Goal: Task Accomplishment & Management: Use online tool/utility

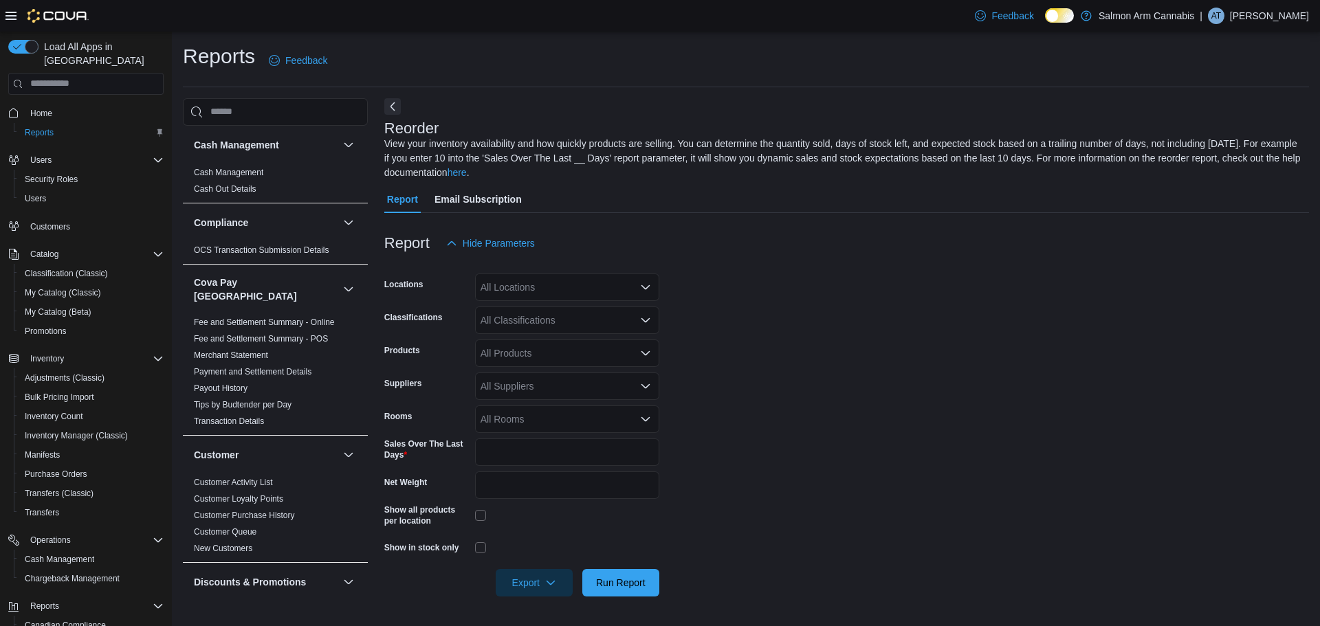
click at [507, 290] on div "All Locations" at bounding box center [567, 288] width 184 height 28
click at [533, 347] on span "[STREET_ADDRESS]" at bounding box center [552, 351] width 95 height 14
click at [990, 356] on form "Locations All Locations Combo box. Selected. Combo box input. All Locations. Ty…" at bounding box center [846, 427] width 925 height 340
click at [617, 577] on span "Run Report" at bounding box center [621, 583] width 50 height 14
click at [390, 107] on button "Next" at bounding box center [392, 106] width 17 height 17
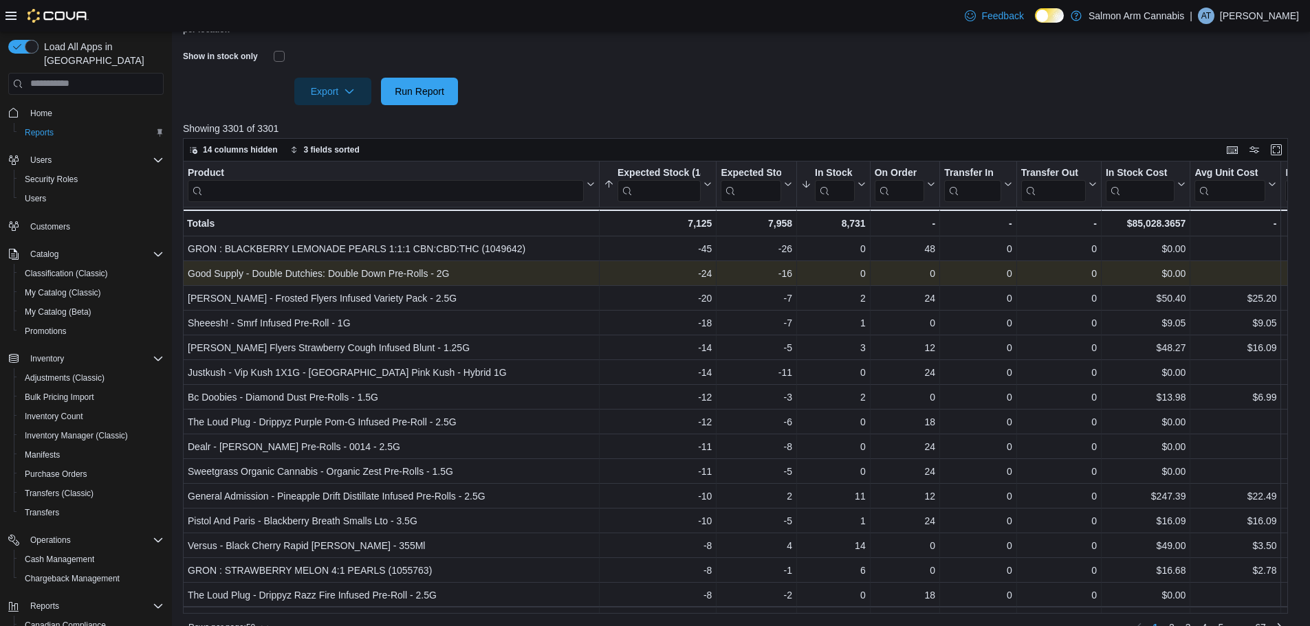
scroll to position [344, 0]
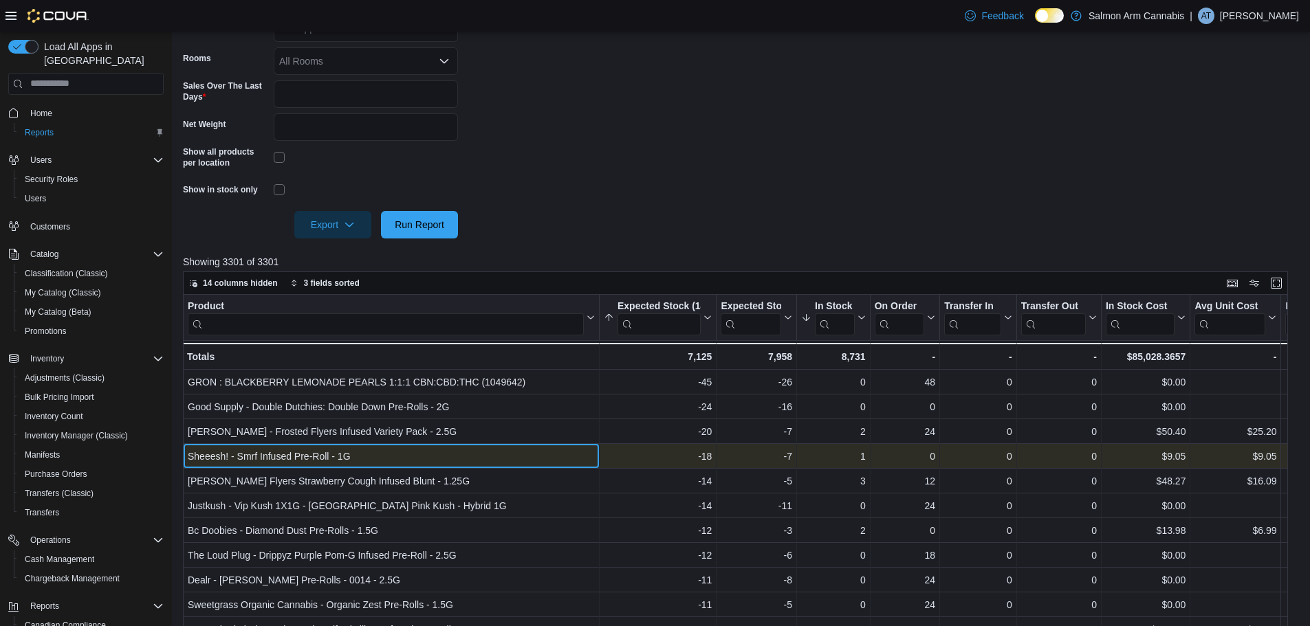
click at [322, 462] on div "Sheeesh! - Smrf Infused Pre-Roll - 1G" at bounding box center [391, 456] width 407 height 17
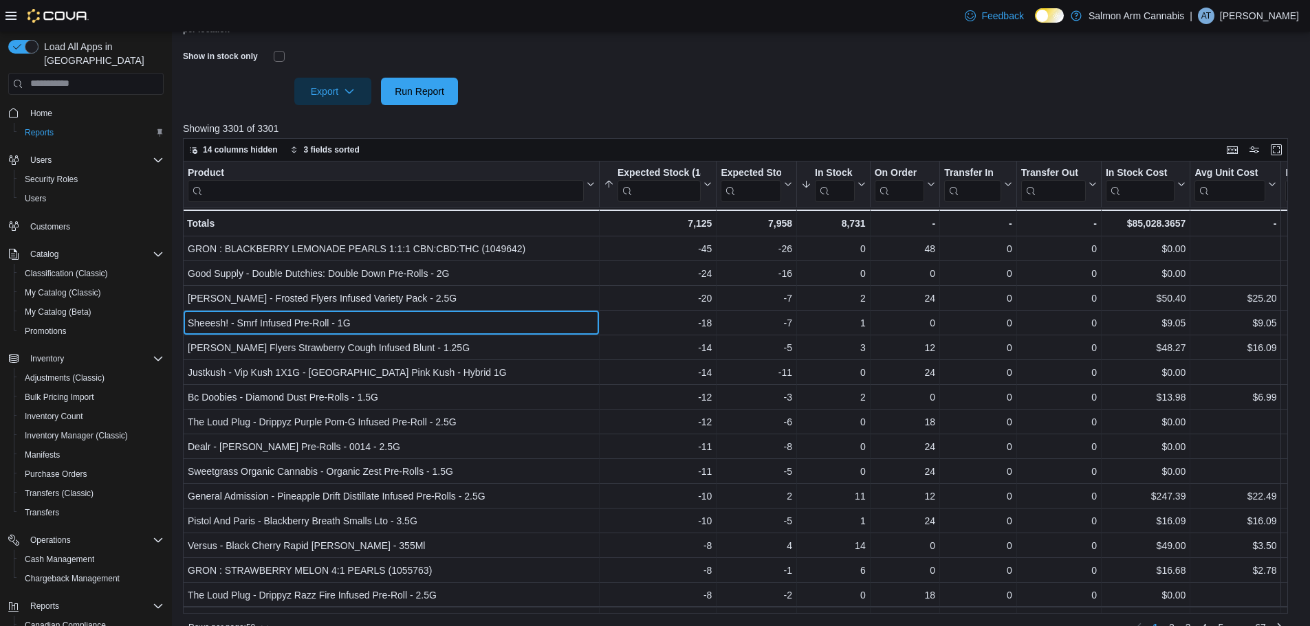
scroll to position [481, 0]
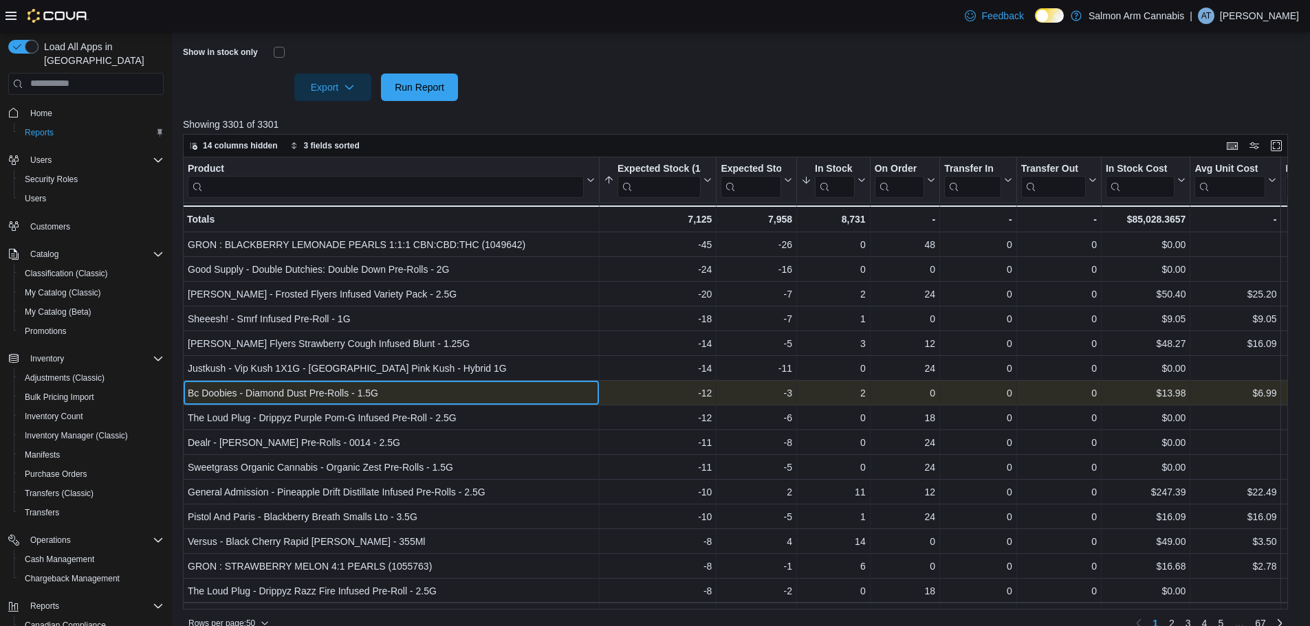
click at [432, 387] on div "Bc Doobies - Diamond Dust Pre-Rolls - 1.5G" at bounding box center [391, 393] width 407 height 17
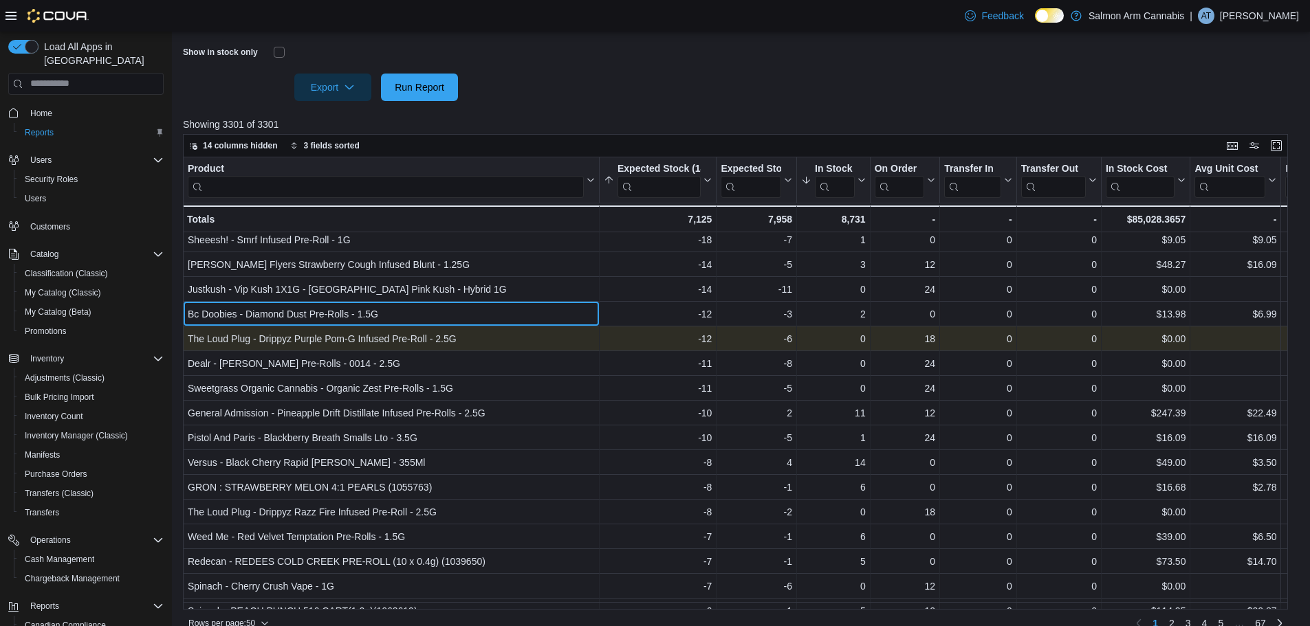
scroll to position [138, 0]
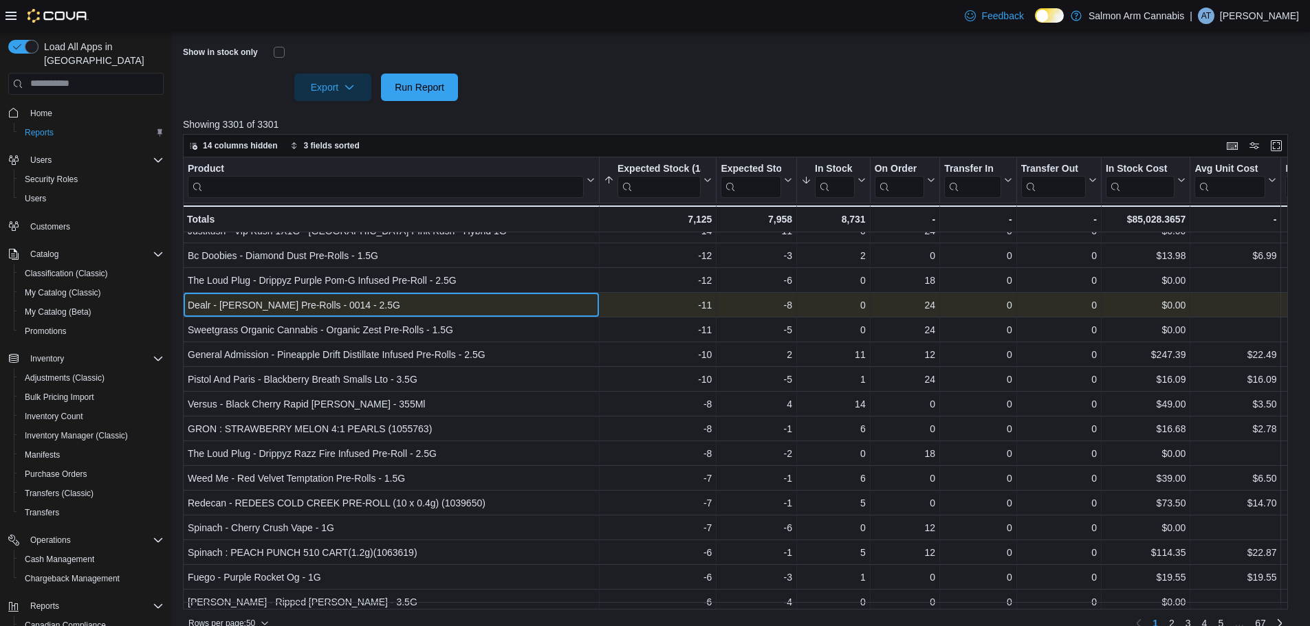
click at [374, 313] on div "Dealr - Sweet Jesus Pre-Rolls - 0014 - 2.5G" at bounding box center [391, 305] width 407 height 17
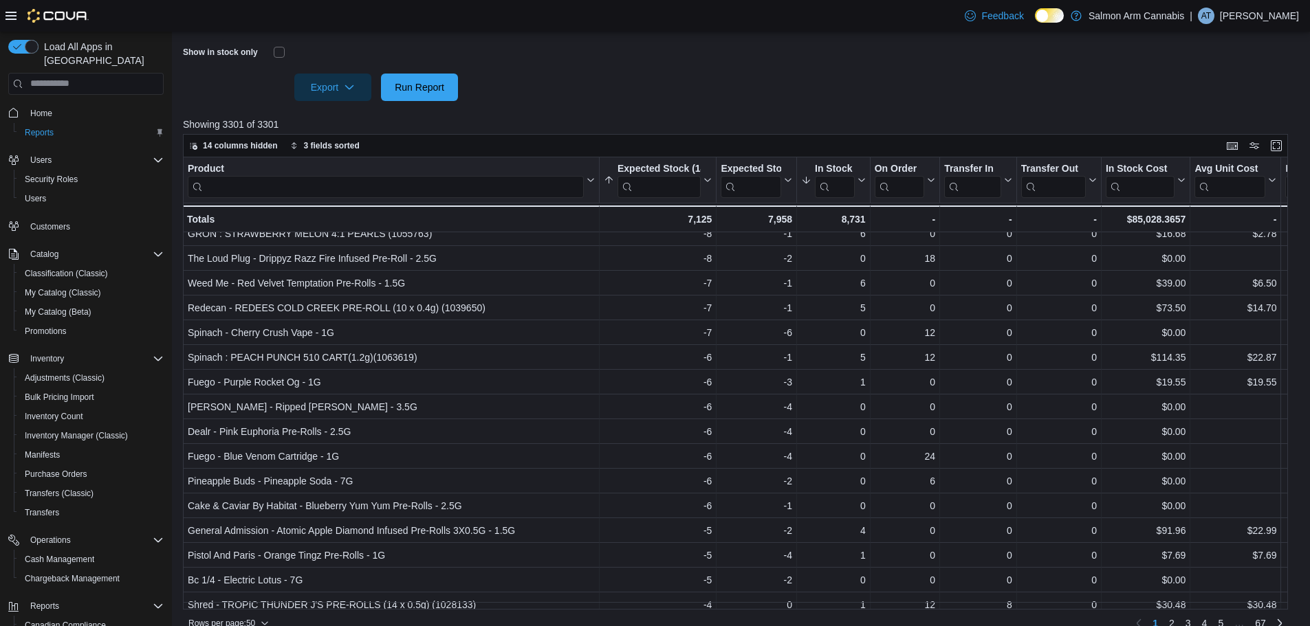
scroll to position [344, 0]
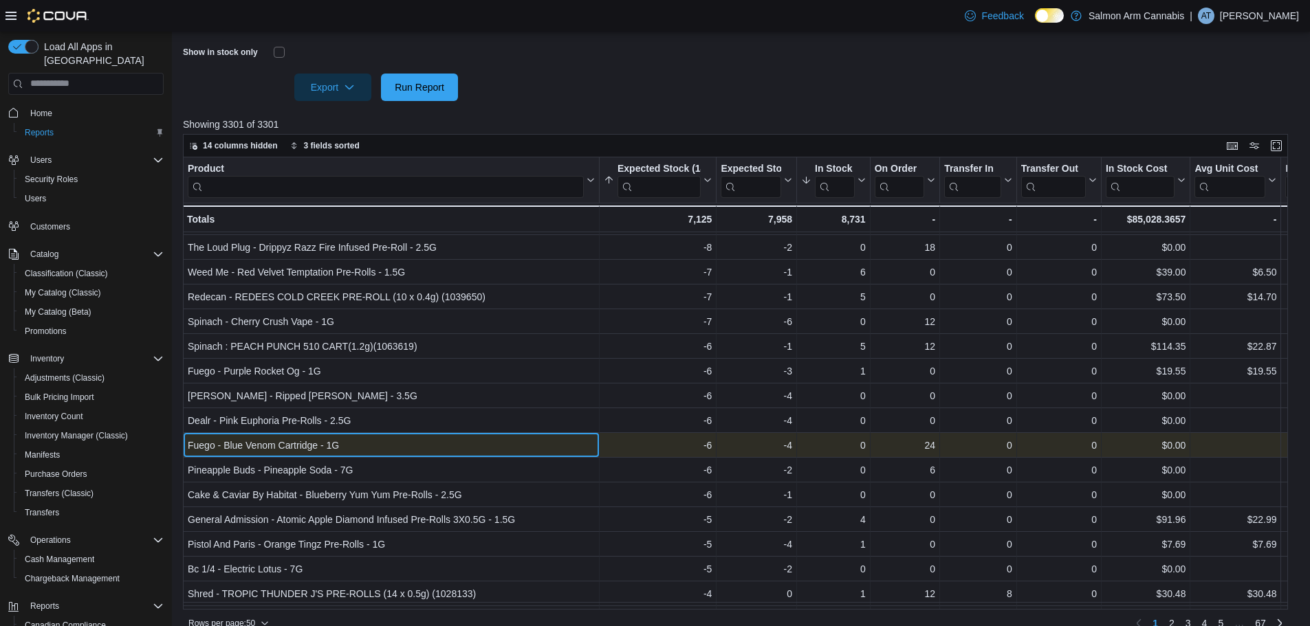
click at [521, 456] on div "Fuego - Blue Venom Cartridge - 1G - Product, column 1, row 23" at bounding box center [391, 445] width 417 height 25
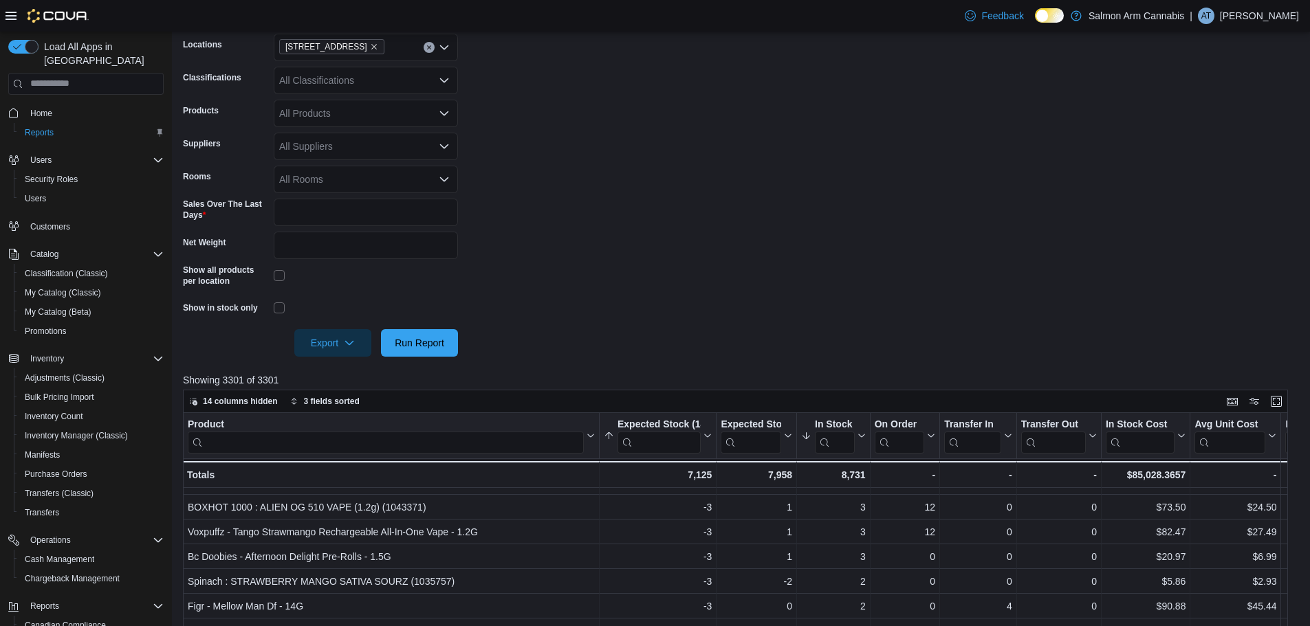
scroll to position [0, 0]
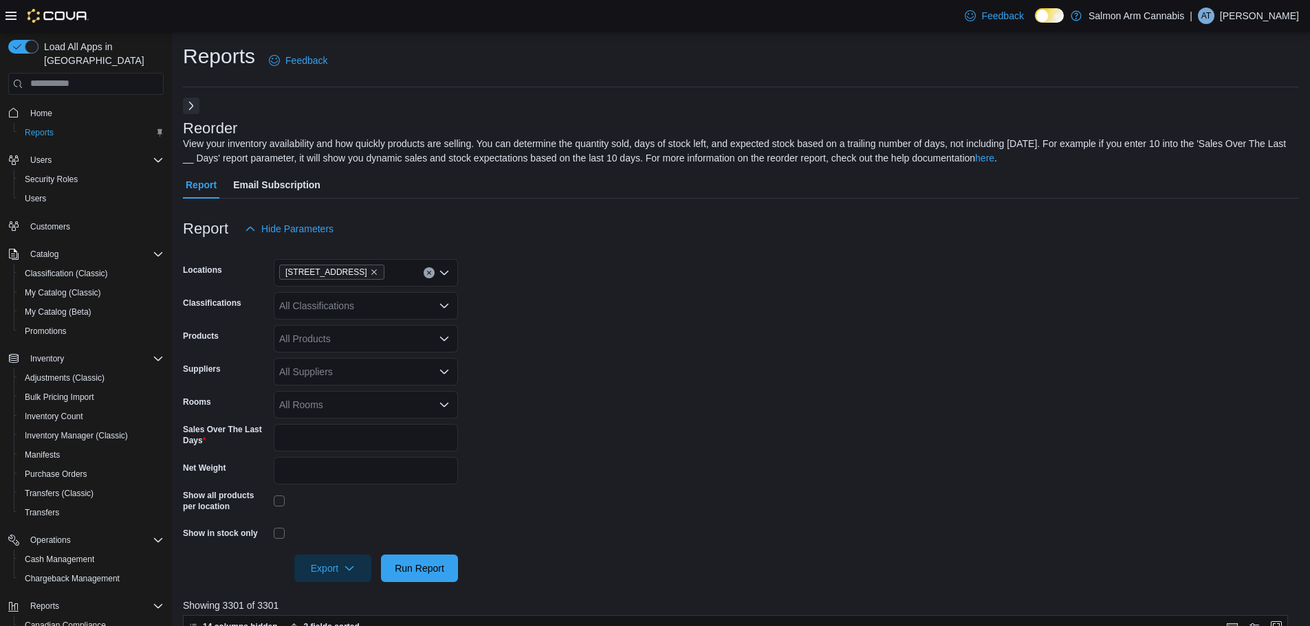
click at [197, 104] on button "Next" at bounding box center [191, 106] width 17 height 17
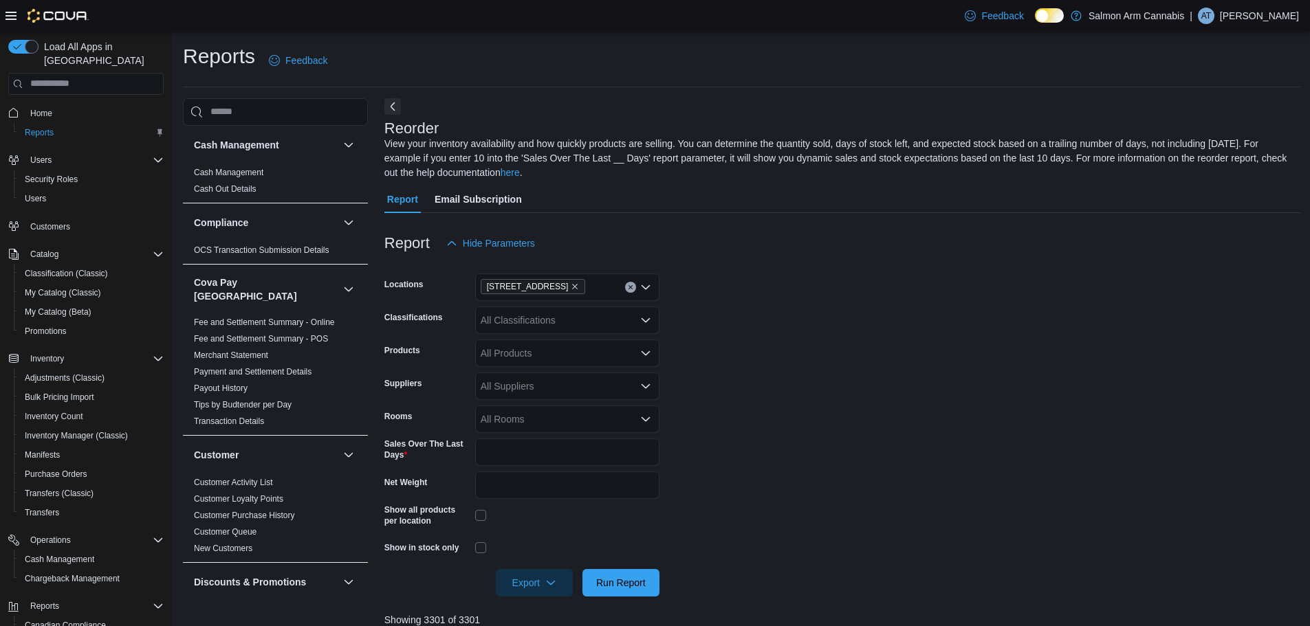
scroll to position [275, 0]
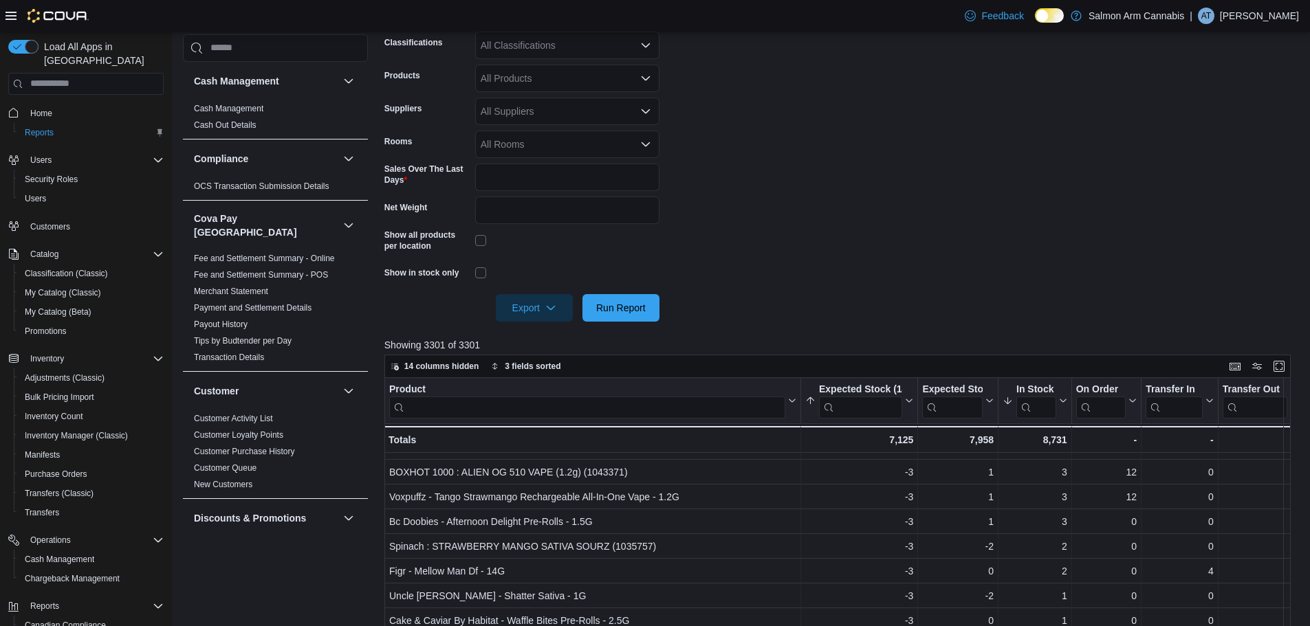
click at [816, 126] on form "Locations 81B Shuswap St NW Classifications All Classifications Products All Pr…" at bounding box center [842, 152] width 916 height 340
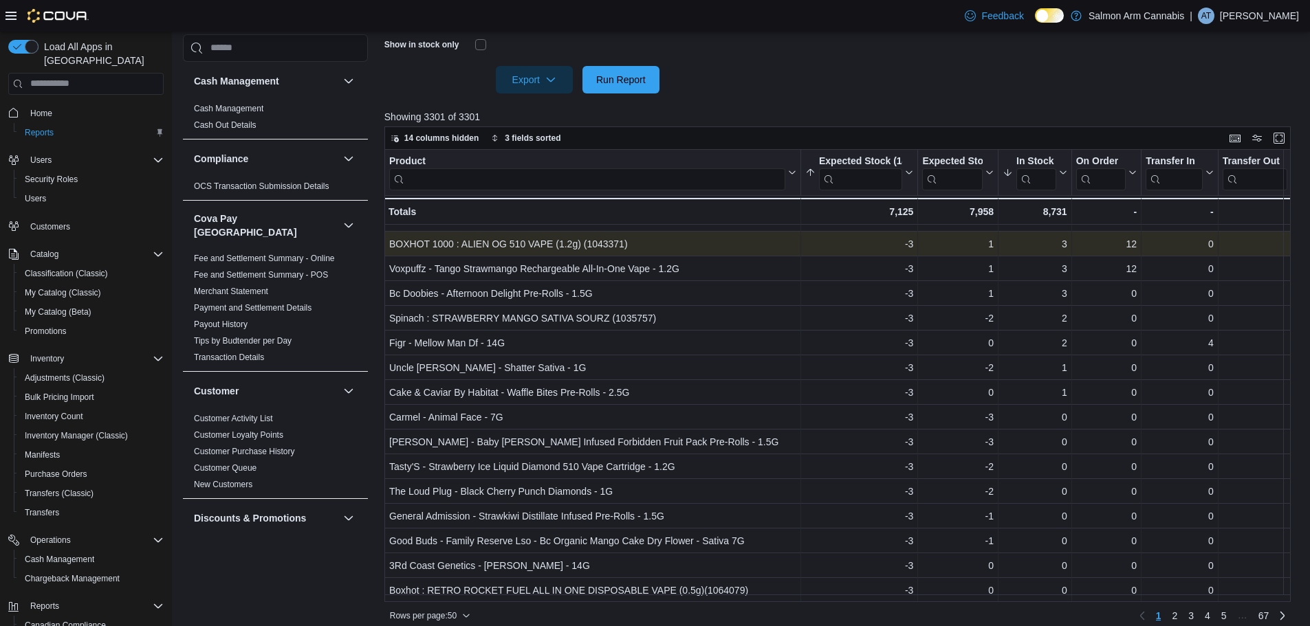
scroll to position [515, 0]
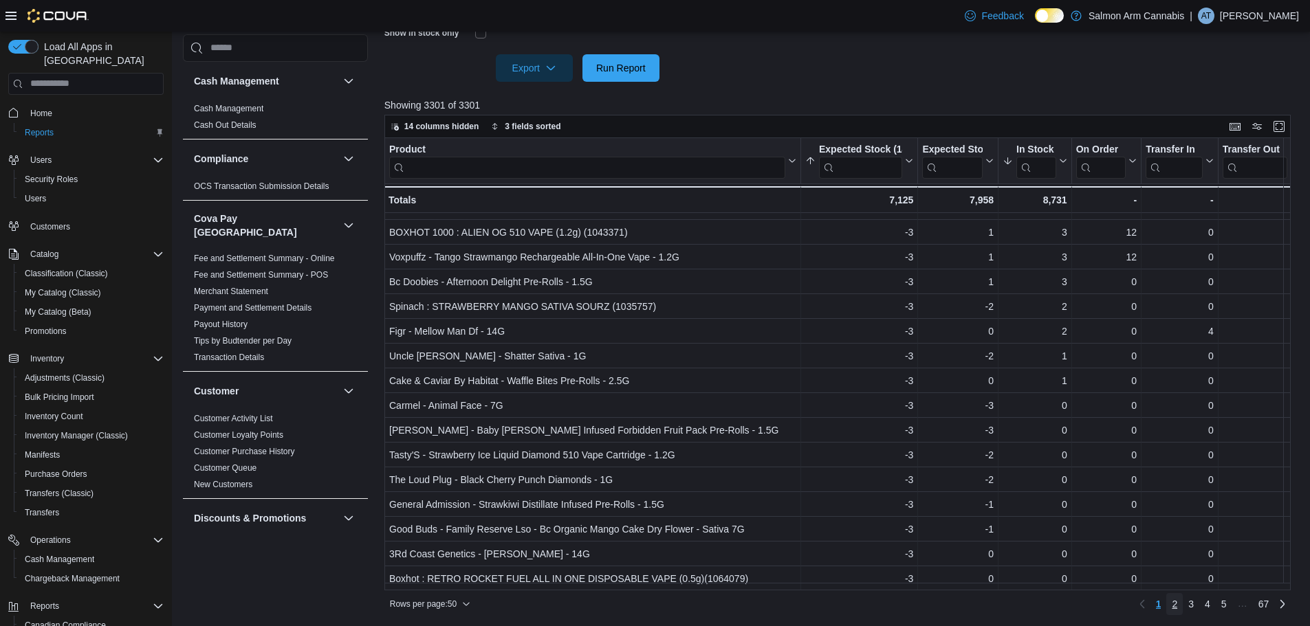
click at [1177, 603] on span "2" at bounding box center [1175, 605] width 6 height 14
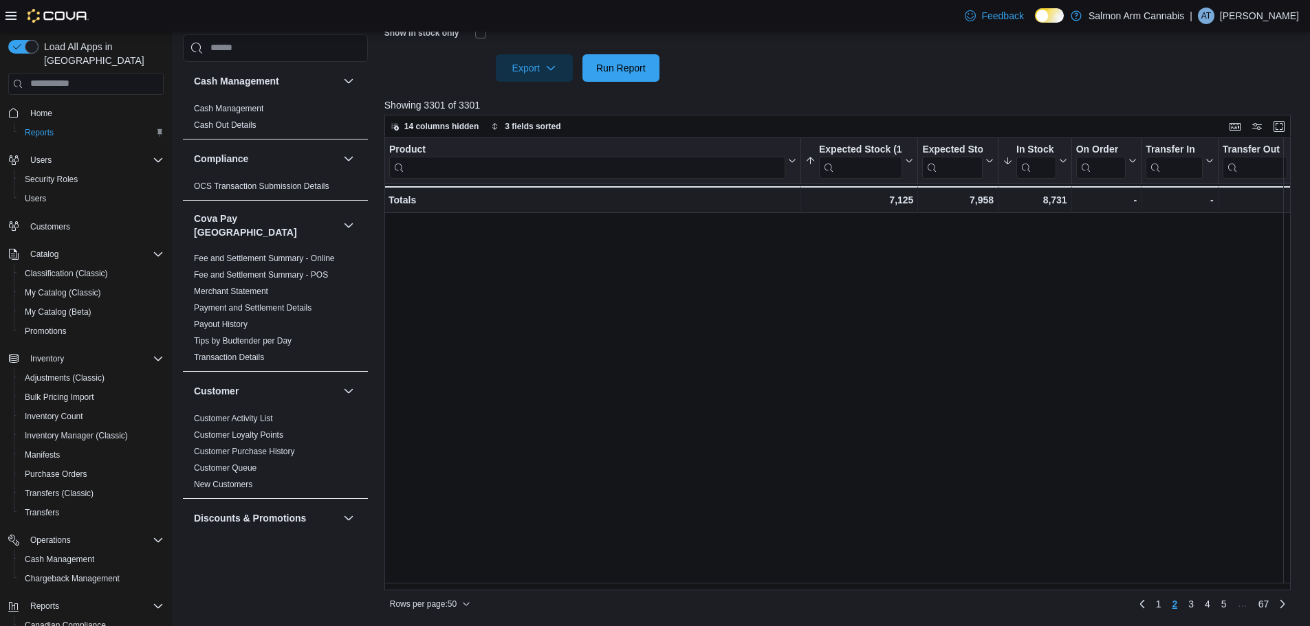
scroll to position [0, 0]
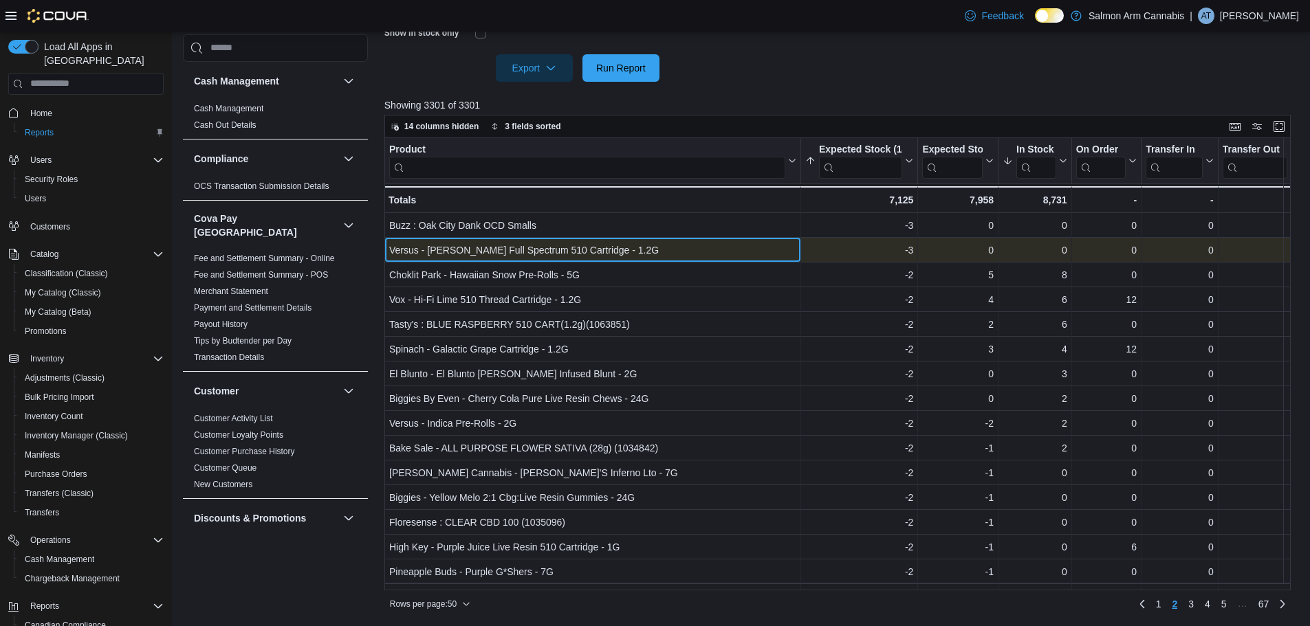
click at [578, 243] on div "Versus - Bubba Kush Full Spectrum 510 Cartridge - 1.2G" at bounding box center [592, 250] width 407 height 17
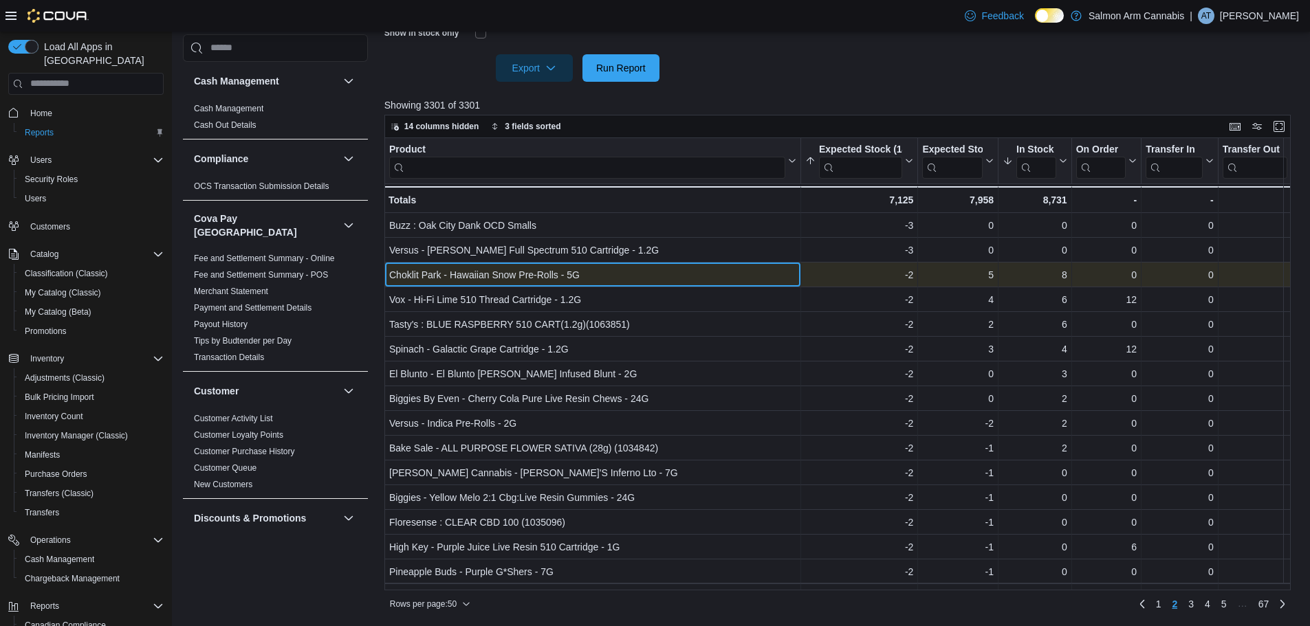
click at [563, 275] on div "Choklit Park - Hawaiian Snow Pre-Rolls - 5G" at bounding box center [592, 275] width 407 height 17
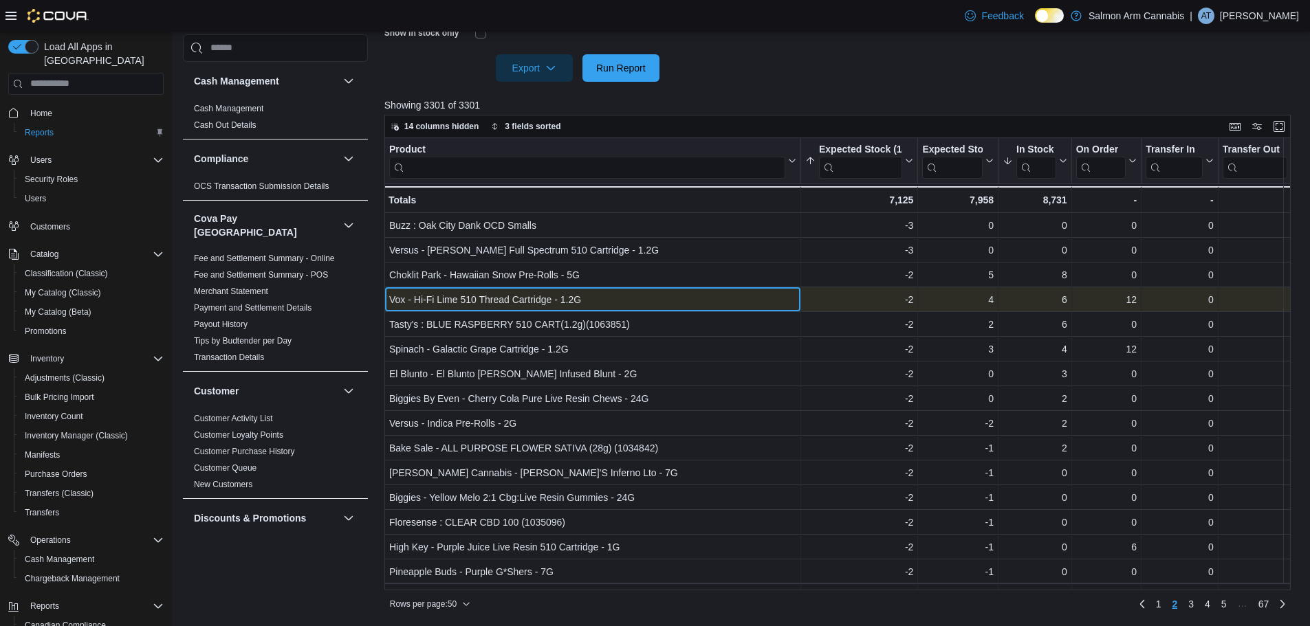
click at [576, 292] on div "Vox - Hi-Fi Lime 510 Thread Cartridge - 1.2G" at bounding box center [592, 300] width 407 height 17
click at [569, 301] on div "Vox - Hi-Fi Lime 510 Thread Cartridge - 1.2G" at bounding box center [592, 300] width 407 height 17
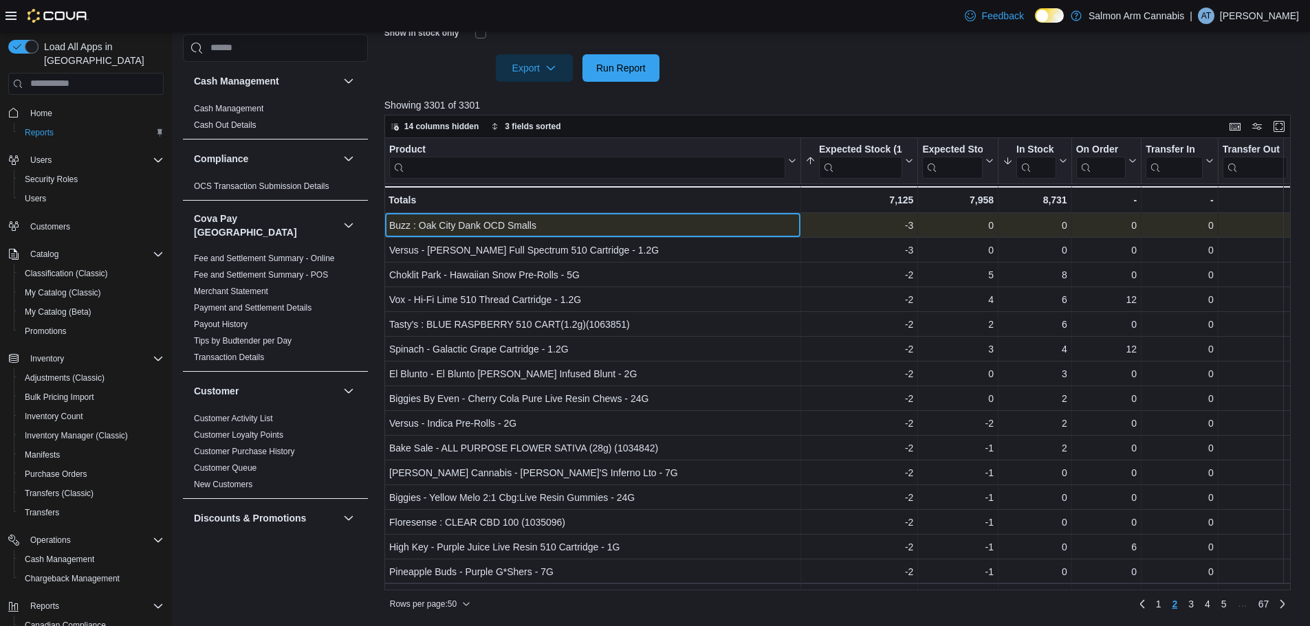
click at [512, 222] on div "Buzz : Oak City Dank OCD Smalls" at bounding box center [592, 225] width 407 height 17
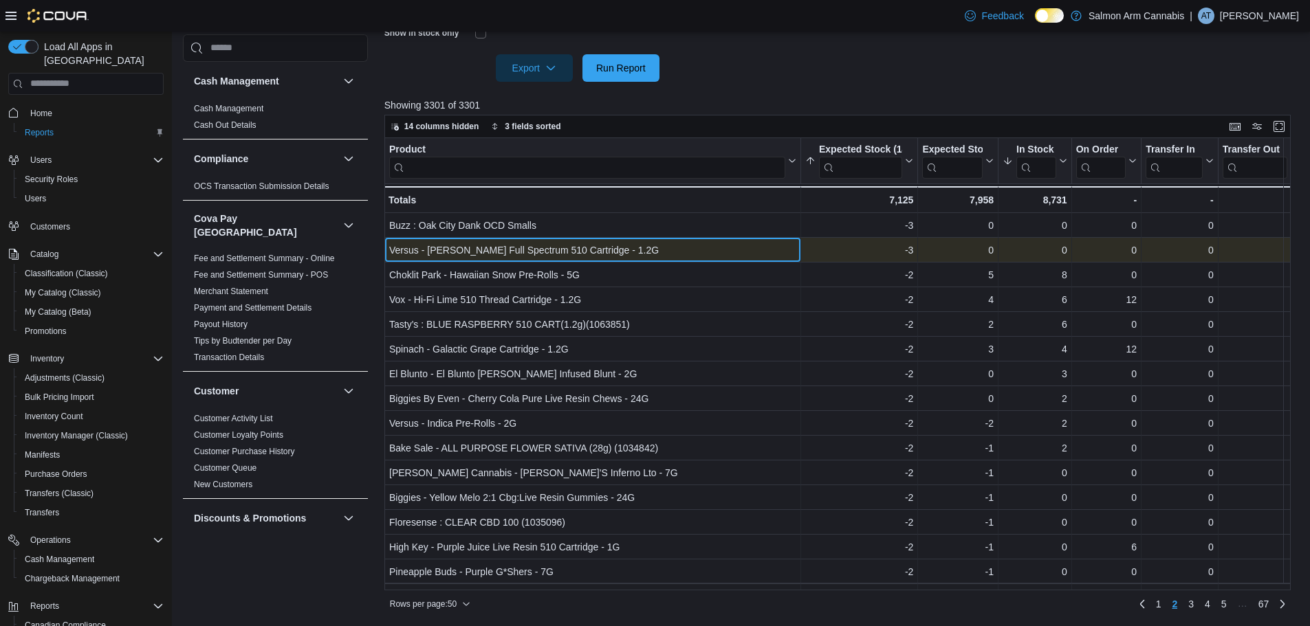
click at [509, 252] on div "Versus - Bubba Kush Full Spectrum 510 Cartridge - 1.2G" at bounding box center [592, 250] width 407 height 17
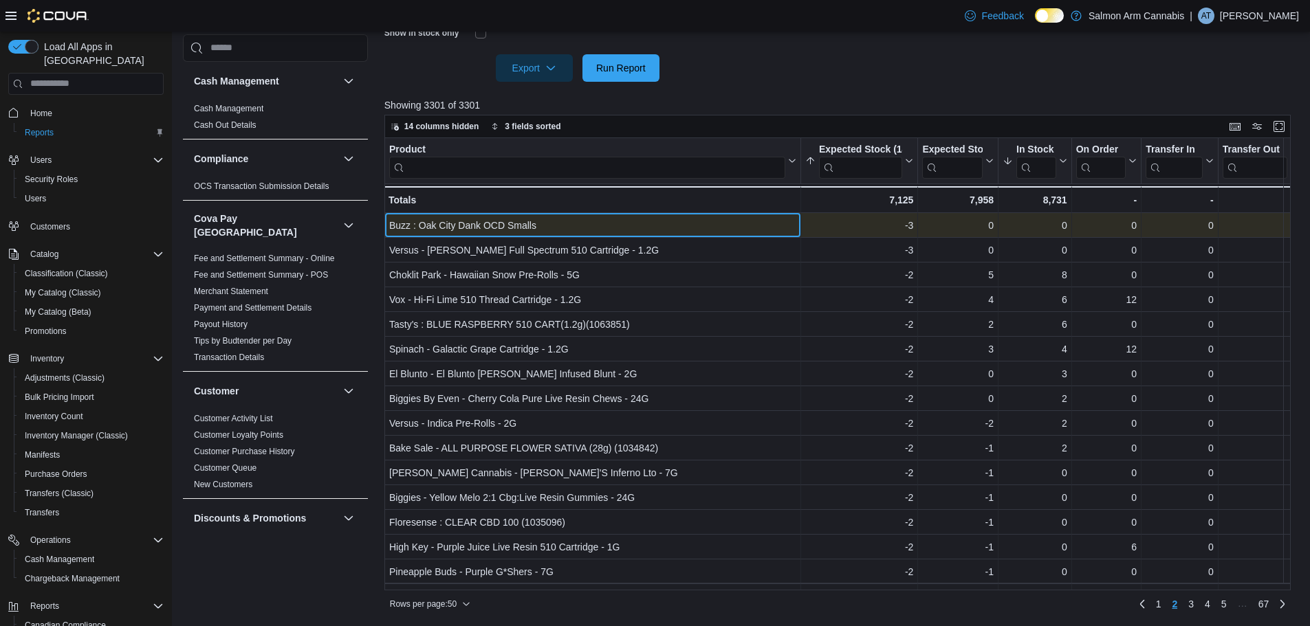
click at [495, 235] on div "Buzz : Oak City Dank OCD Smalls - Product, column 1, row 51" at bounding box center [592, 225] width 417 height 25
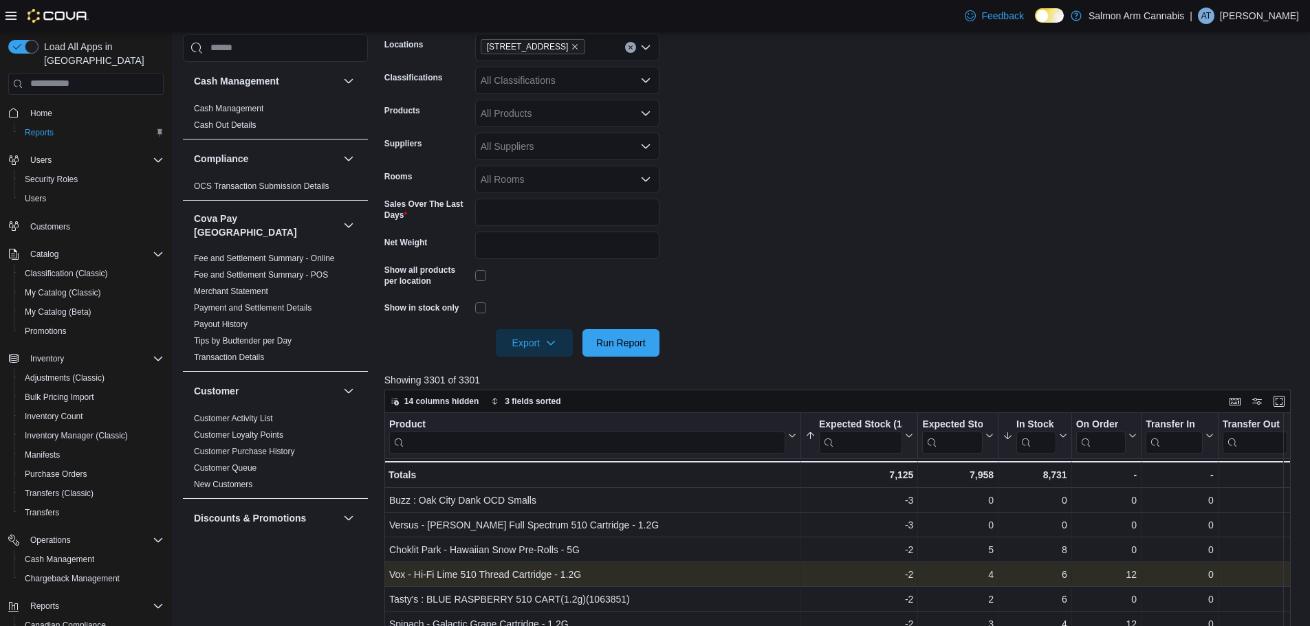
scroll to position [69, 0]
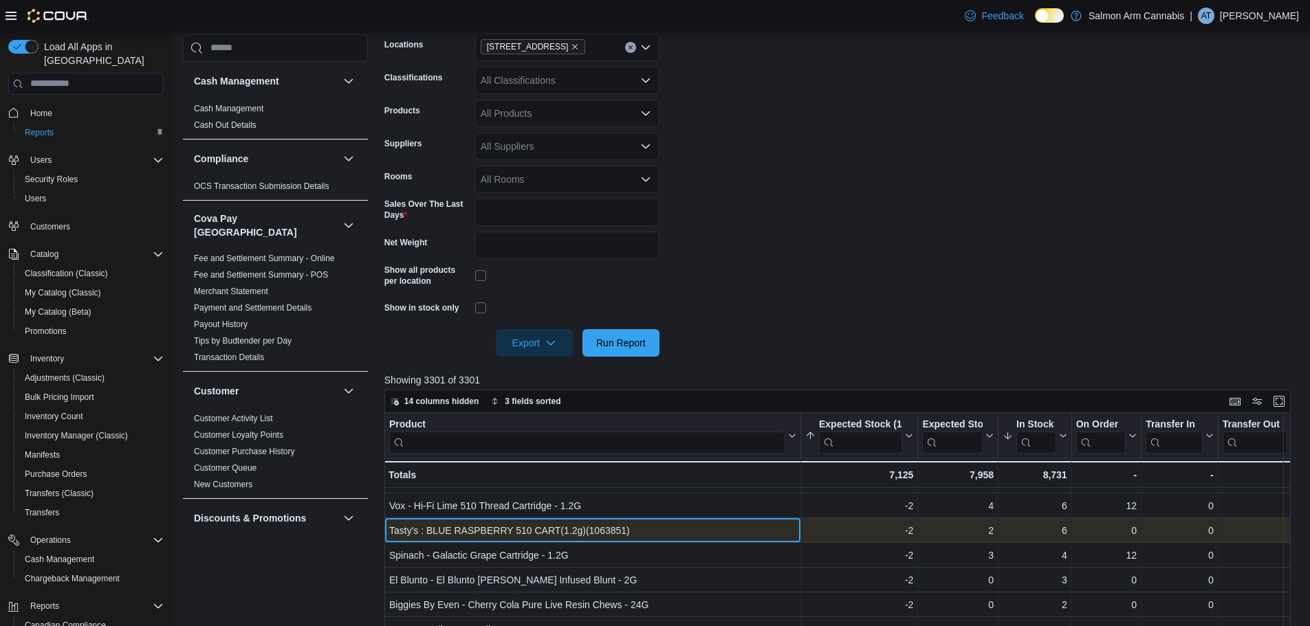
click at [745, 531] on div "Tasty's : BLUE RASPBERRY 510 CART(1.2g)(1063851)" at bounding box center [592, 531] width 407 height 17
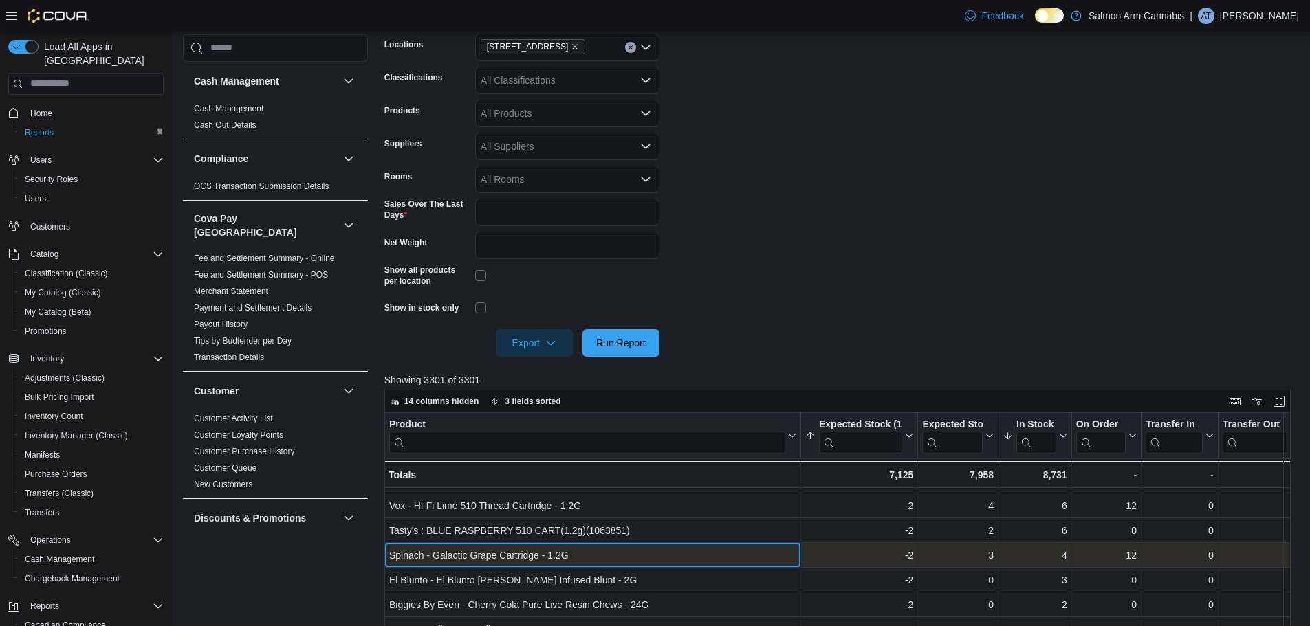
click at [721, 556] on div "Spinach - Galactic Grape Cartridge - 1.2G" at bounding box center [592, 555] width 407 height 17
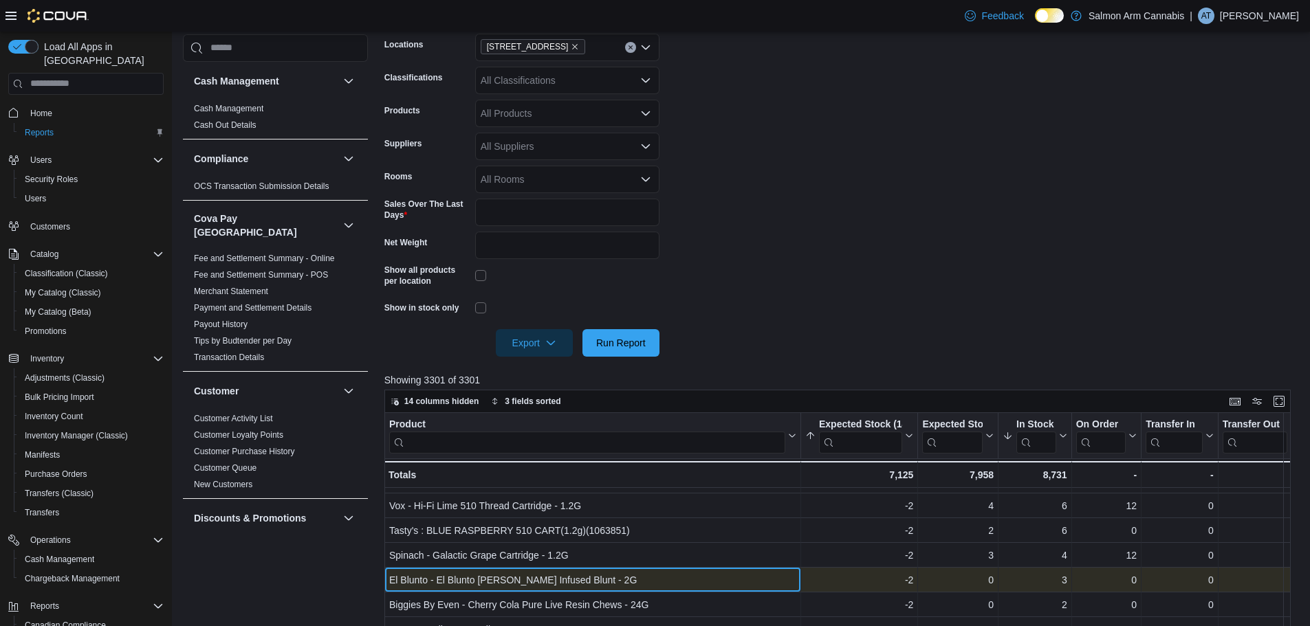
click at [655, 582] on div "El Blunto - El Blunto Cullinan-Diamond Infused Blunt - 2G" at bounding box center [592, 580] width 407 height 17
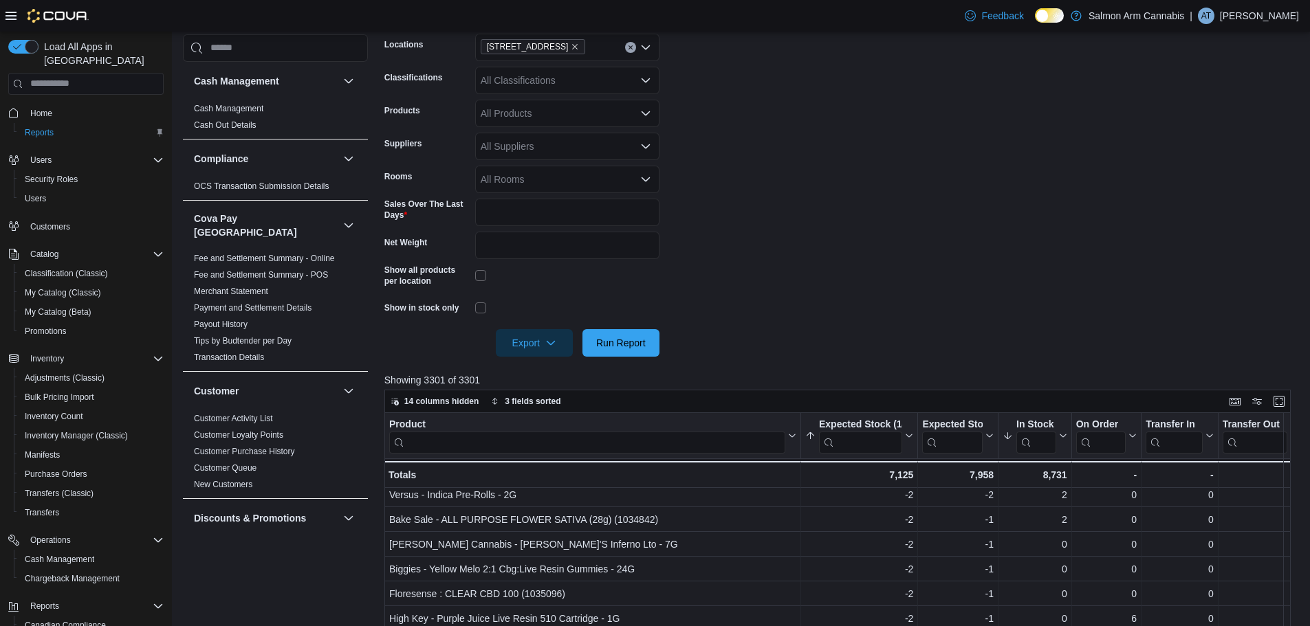
scroll to position [206, 0]
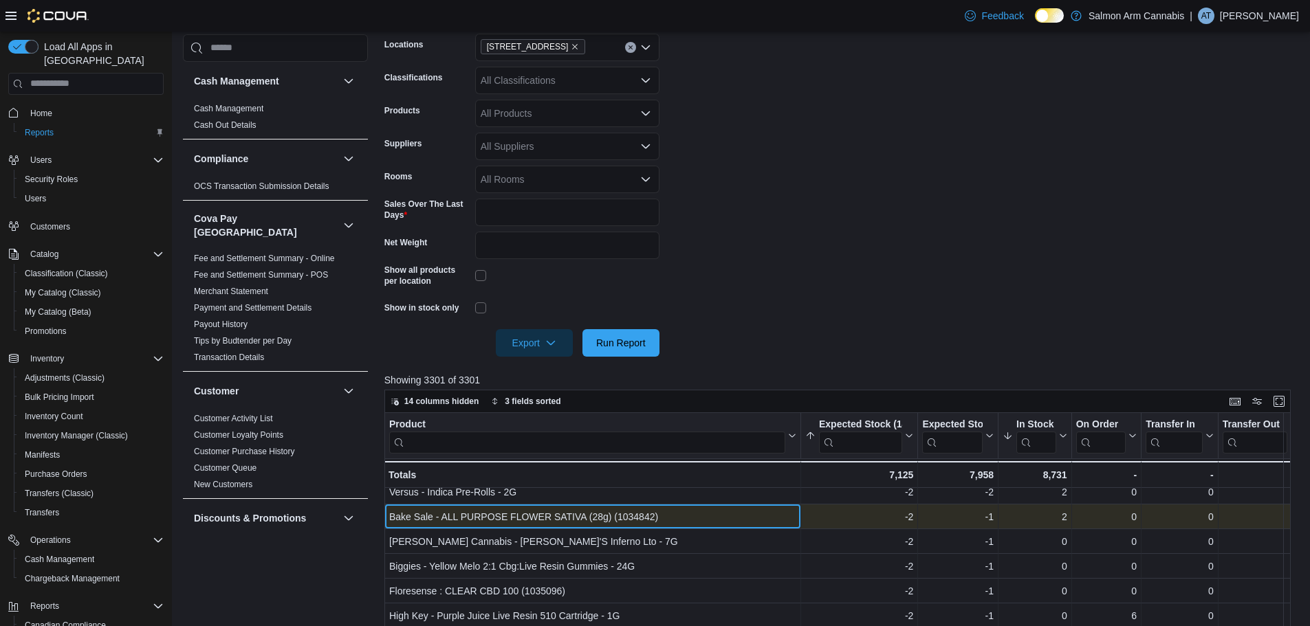
click at [591, 524] on div "Bake Sale - ALL PURPOSE FLOWER SATIVA (28g) (1034842)" at bounding box center [592, 517] width 407 height 17
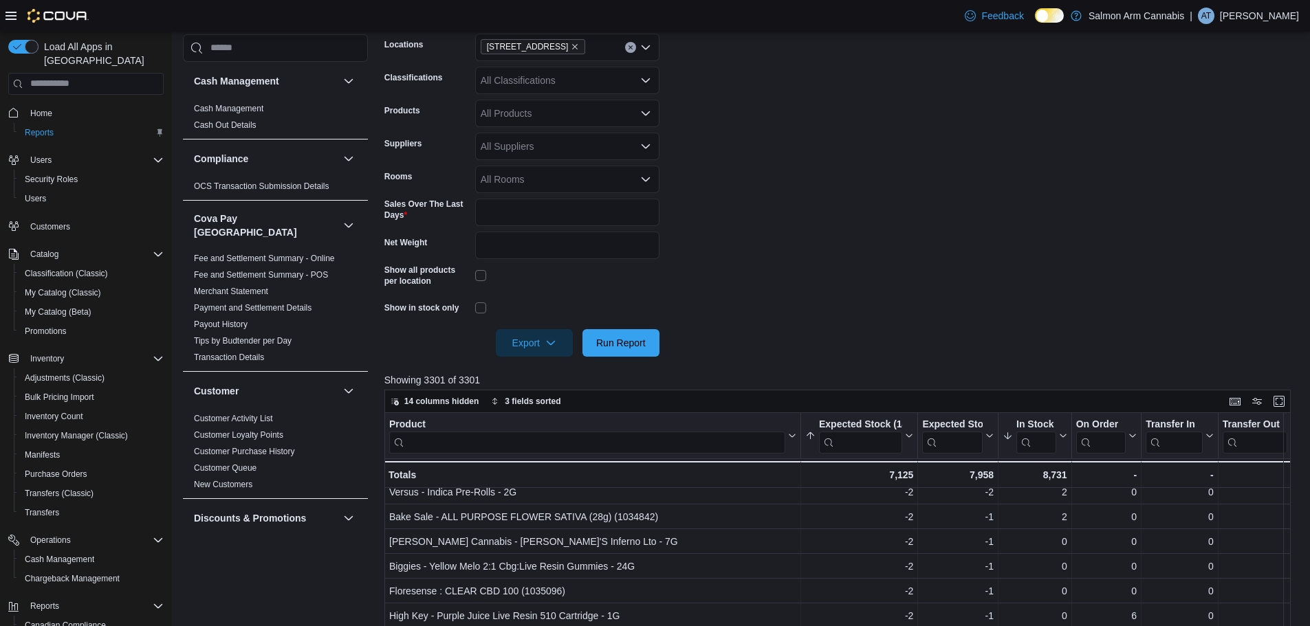
click at [840, 261] on form "Locations 81B Shuswap St NW Classifications All Classifications Products All Pr…" at bounding box center [842, 187] width 916 height 340
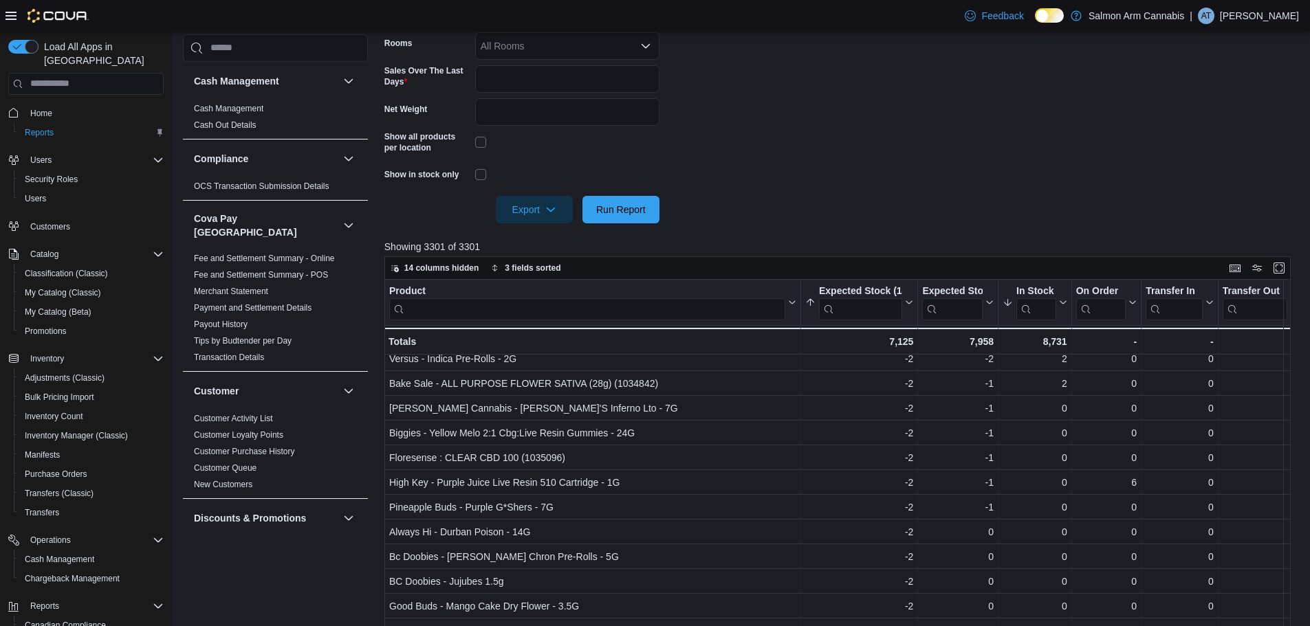
scroll to position [378, 0]
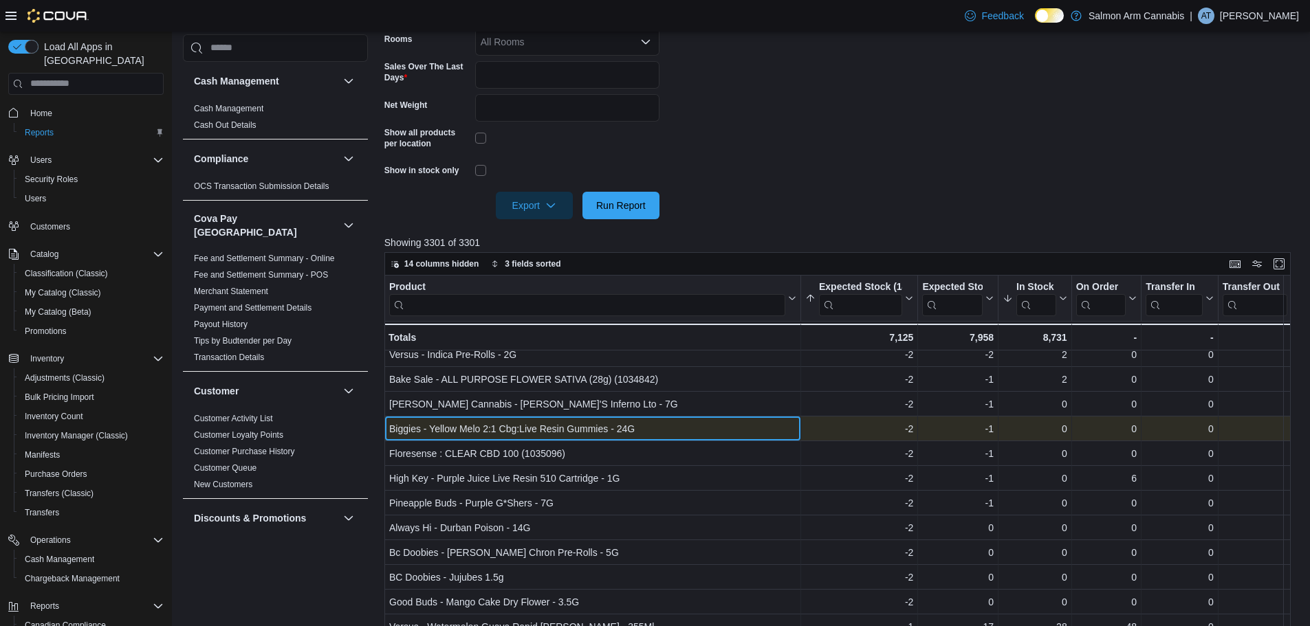
click at [539, 435] on div "Biggies - Yellow Melo 2:1 Cbg:Live Resin Gummies - 24G" at bounding box center [592, 429] width 407 height 17
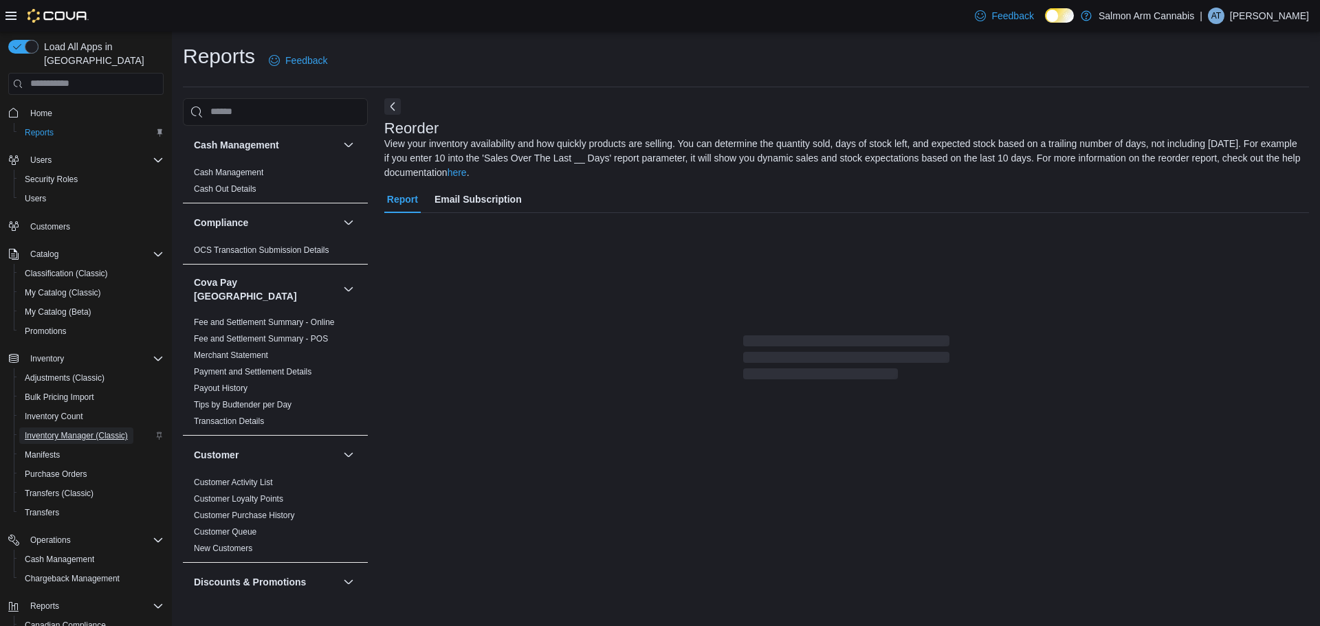
click at [94, 430] on span "Inventory Manager (Classic)" at bounding box center [76, 435] width 103 height 11
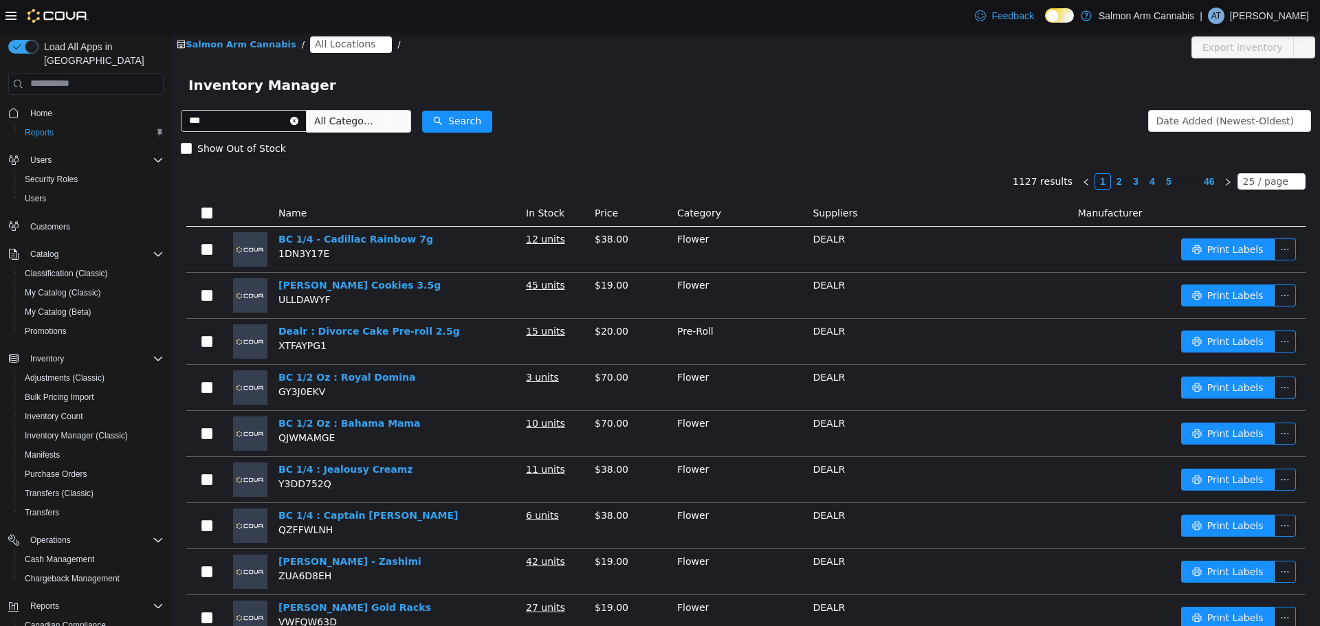
type input "***"
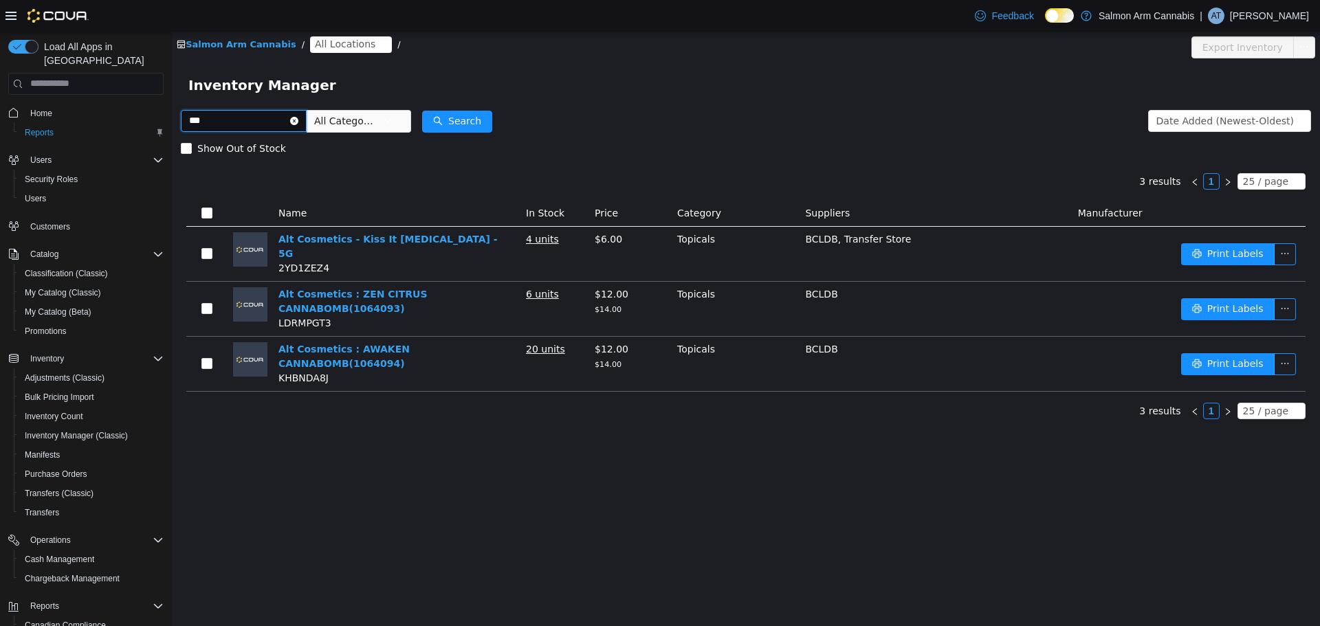
click at [306, 113] on input "***" at bounding box center [244, 120] width 126 height 22
click at [298, 117] on icon "icon: close-circle" at bounding box center [294, 120] width 8 height 8
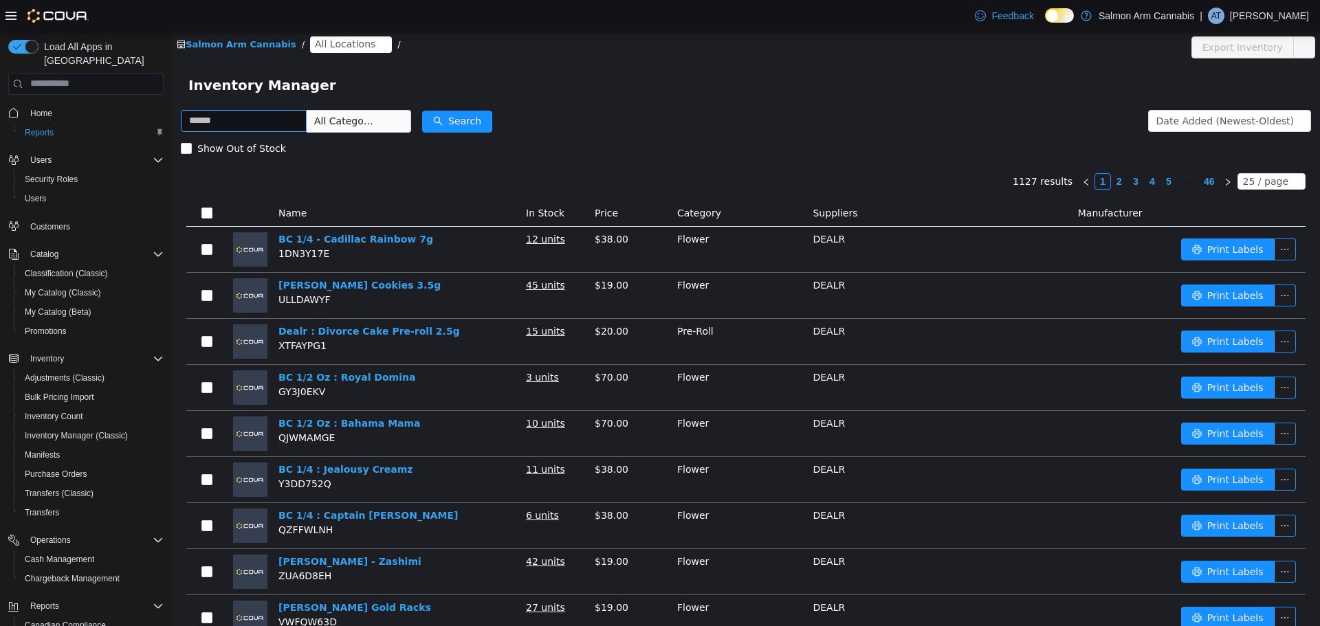
click at [736, 126] on form "All Categories Date Added (Newest-Oldest) Search Show Out of Stock" at bounding box center [746, 134] width 1130 height 55
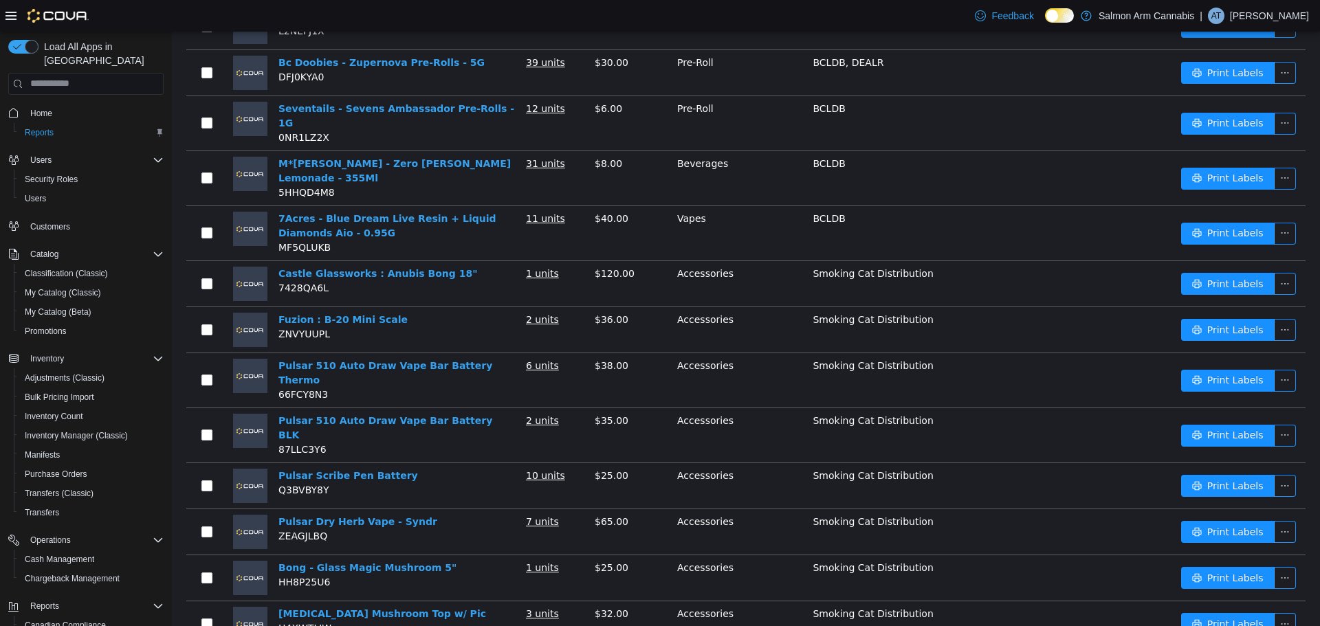
scroll to position [800, 0]
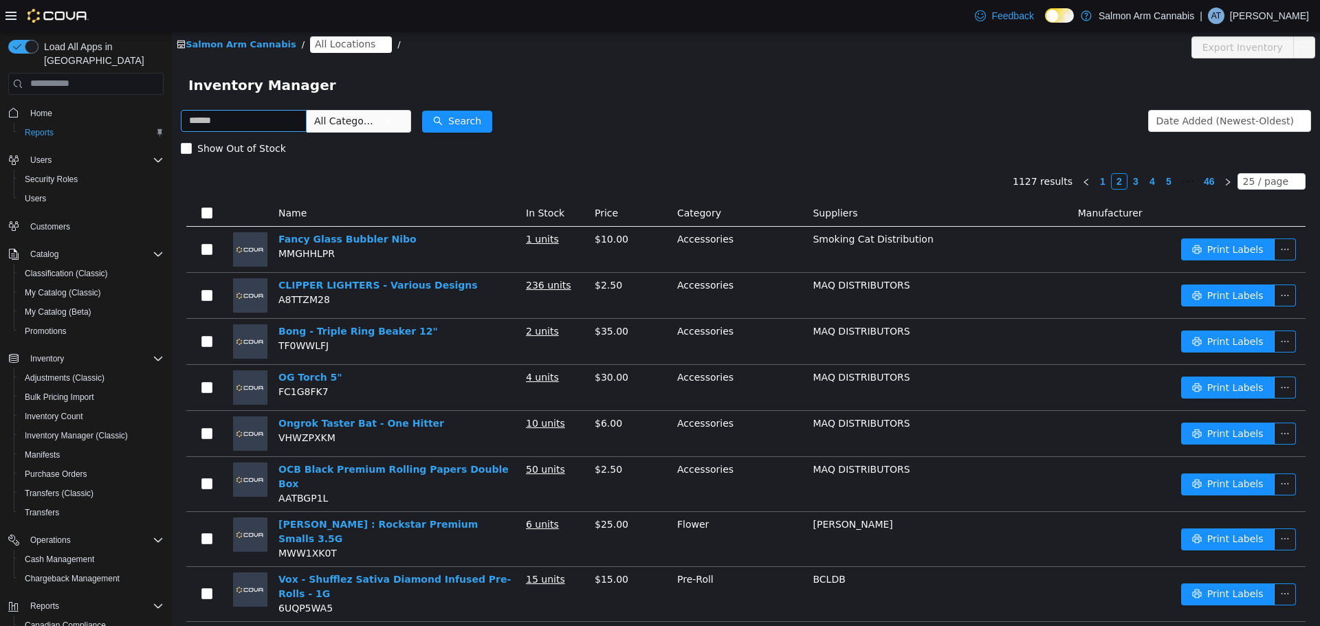
click at [226, 43] on link "Salmon Arm Cannabis" at bounding box center [237, 44] width 120 height 10
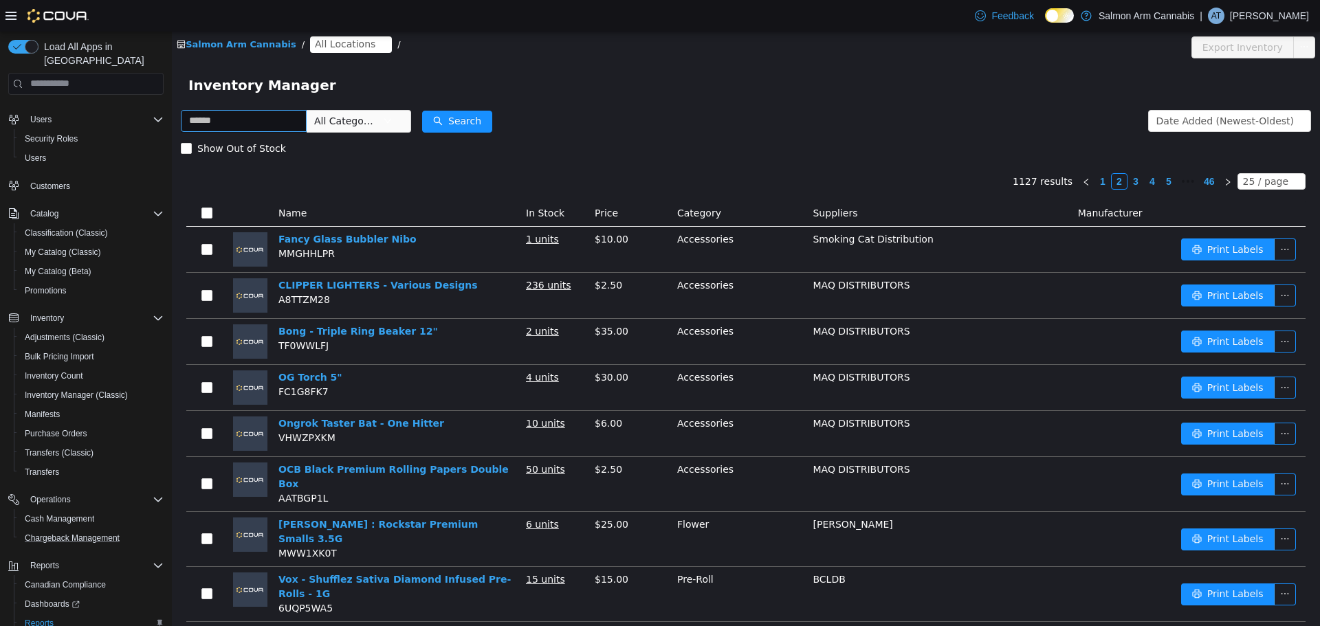
scroll to position [102, 0]
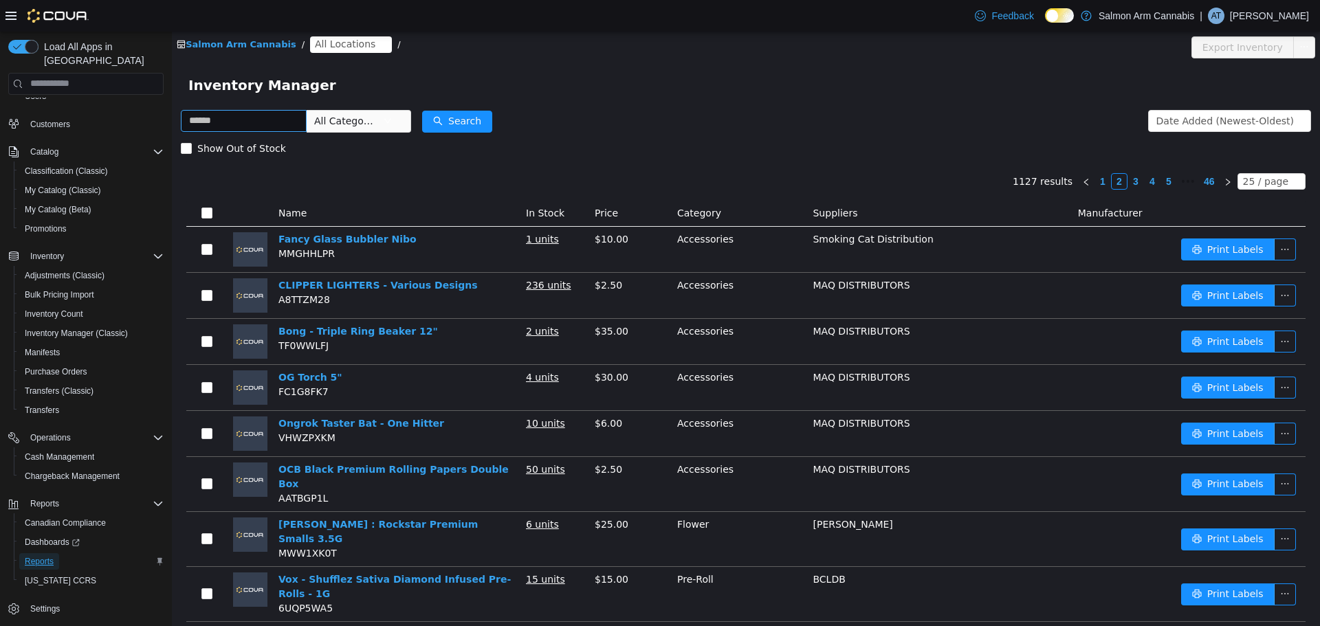
click at [36, 554] on span "Reports" at bounding box center [39, 562] width 29 height 17
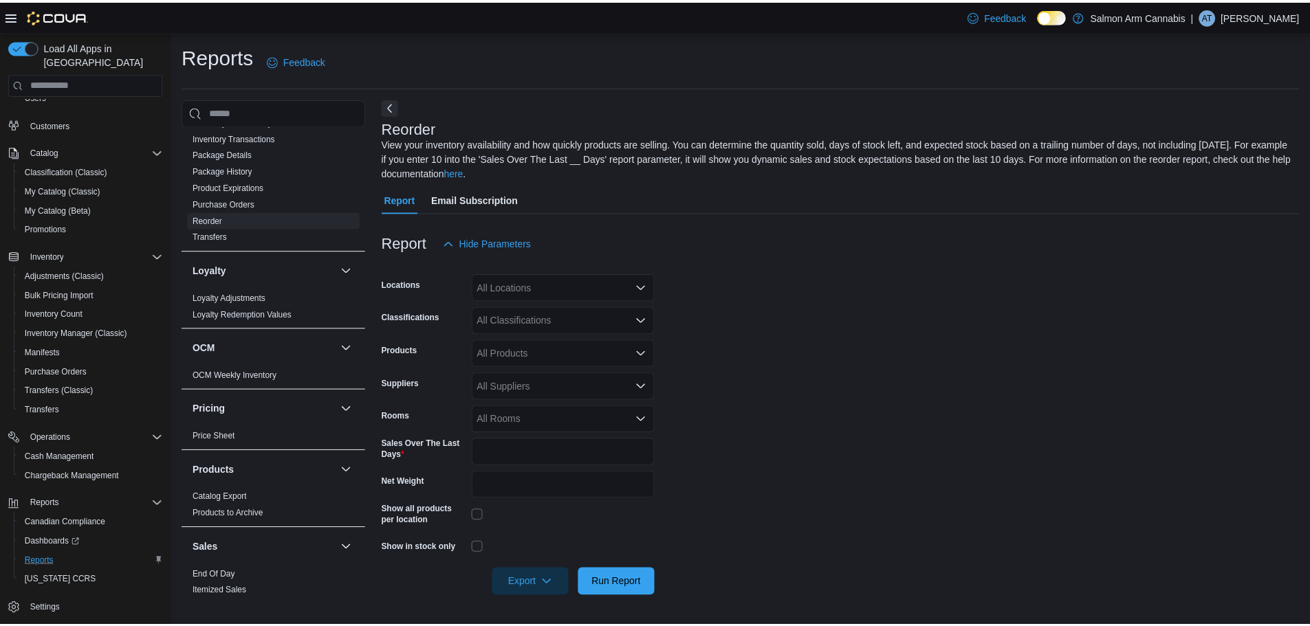
scroll to position [1016, 0]
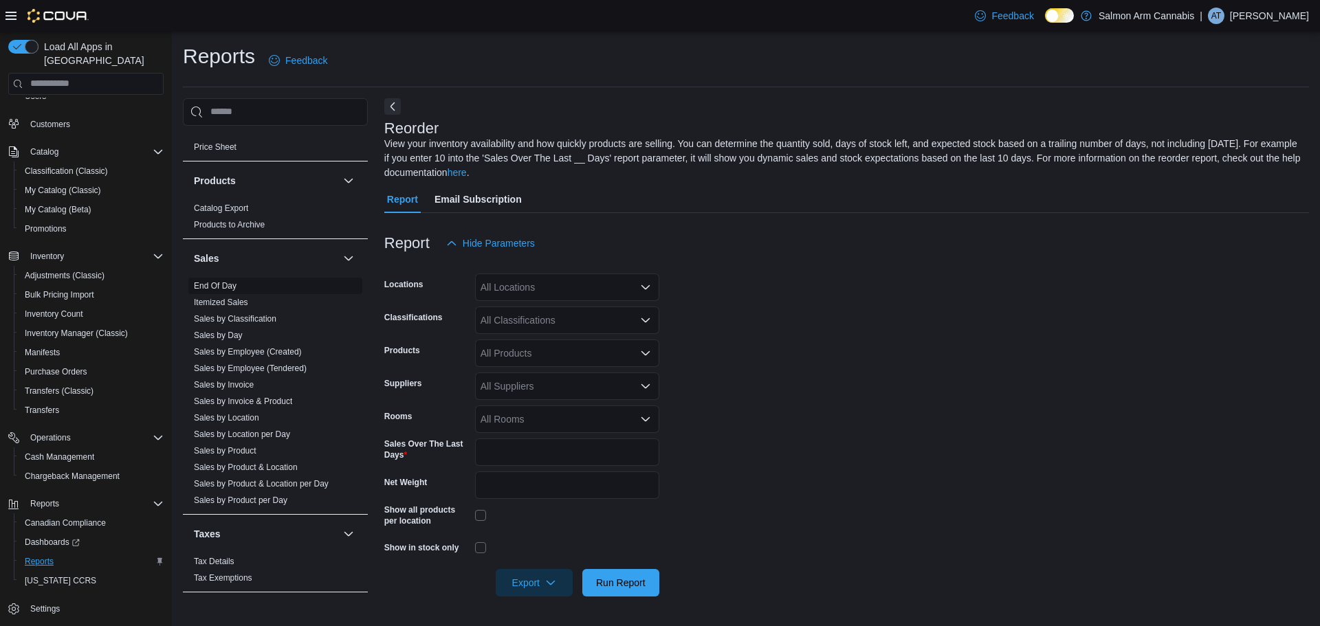
click at [230, 281] on link "End Of Day" at bounding box center [215, 286] width 43 height 10
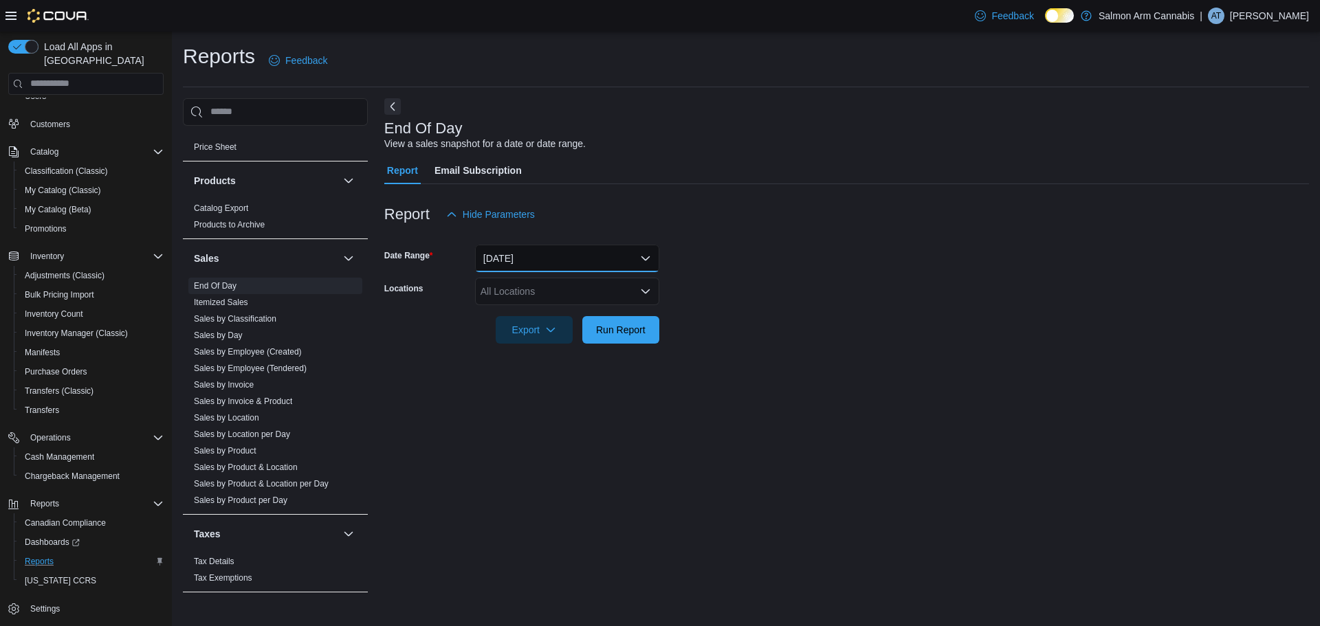
click at [560, 256] on button "[DATE]" at bounding box center [567, 259] width 184 height 28
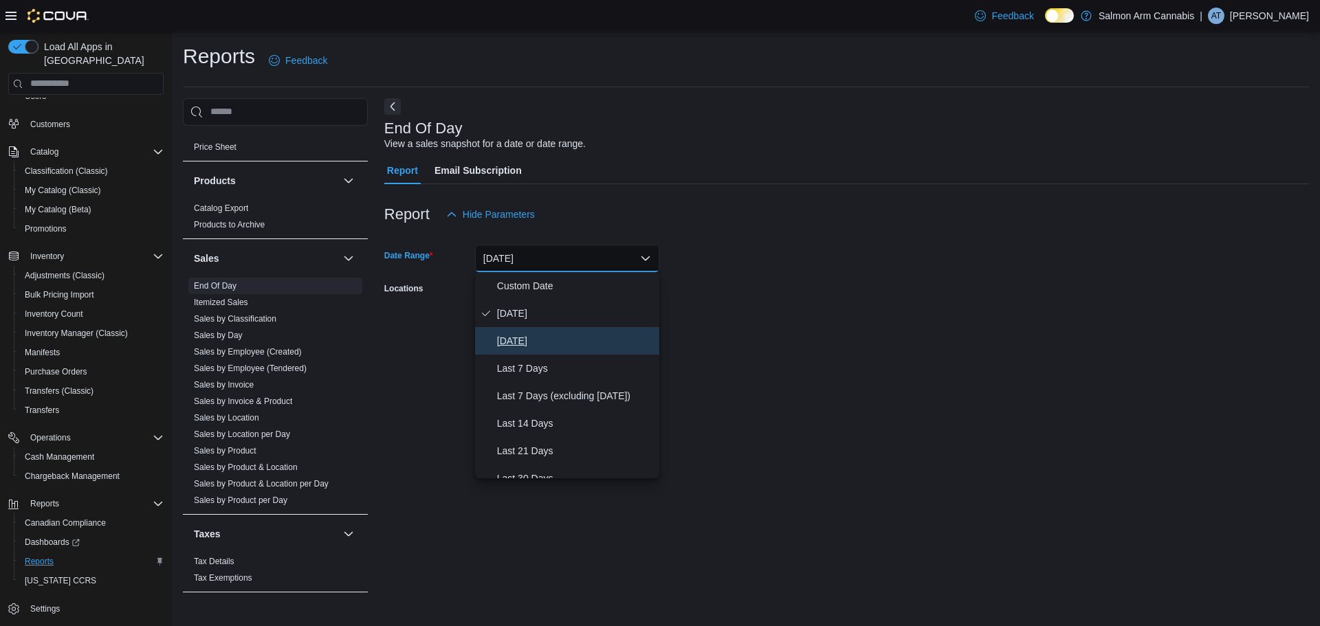
click at [558, 338] on span "[DATE]" at bounding box center [575, 341] width 157 height 17
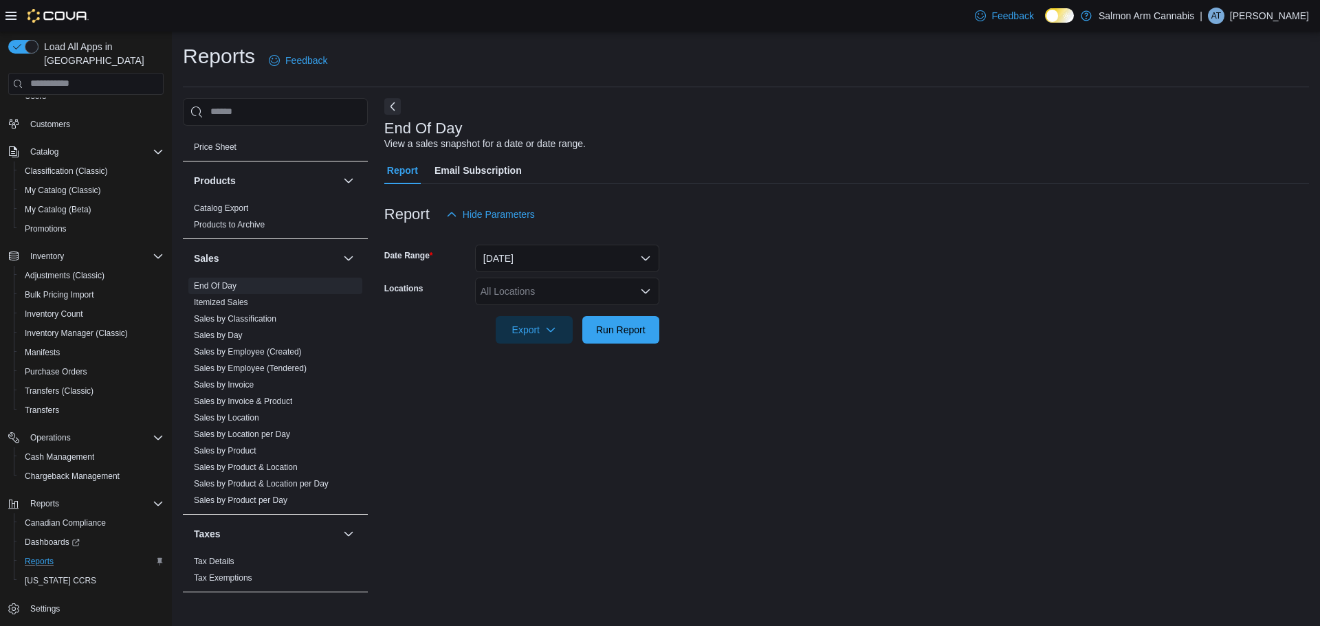
click at [817, 342] on form "Date Range [DATE] Locations All Locations Export Run Report" at bounding box center [846, 286] width 925 height 116
click at [518, 292] on div "All Locations" at bounding box center [567, 292] width 184 height 28
click at [538, 342] on button "[STREET_ADDRESS]" at bounding box center [567, 335] width 184 height 20
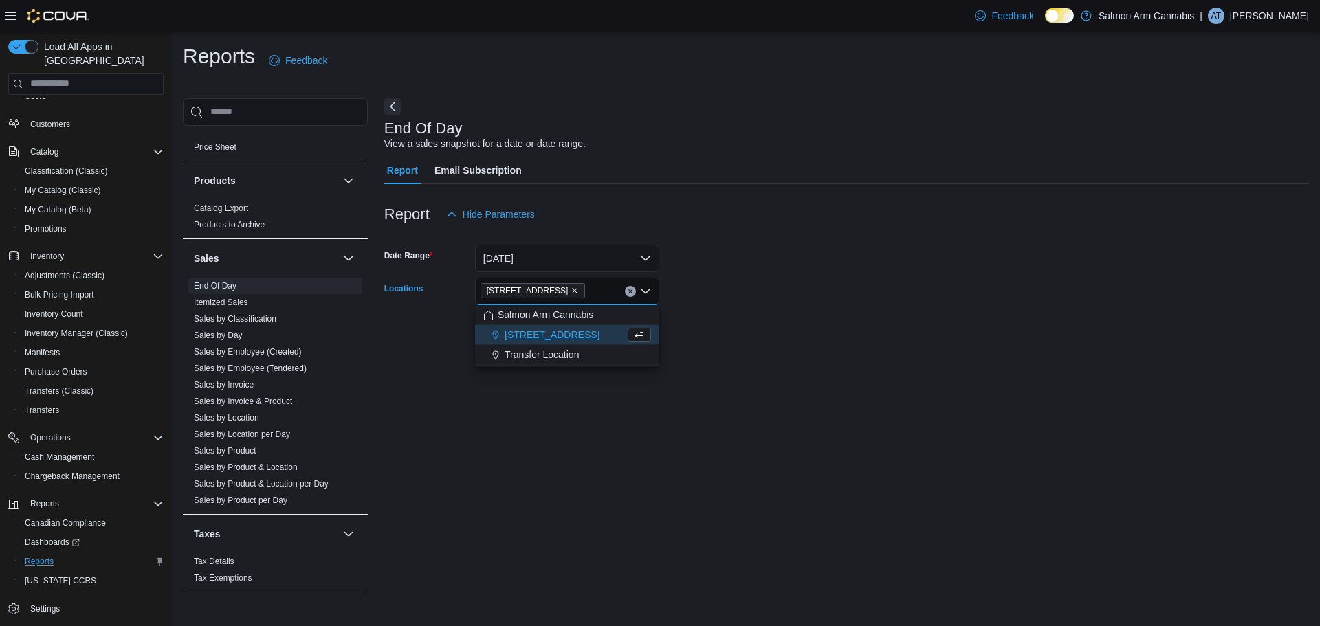
click at [912, 380] on div "End Of Day View a sales snapshot for a date or date range. Report Email Subscri…" at bounding box center [846, 346] width 925 height 497
click at [639, 311] on div at bounding box center [846, 310] width 925 height 11
click at [605, 319] on span "Run Report" at bounding box center [621, 330] width 61 height 28
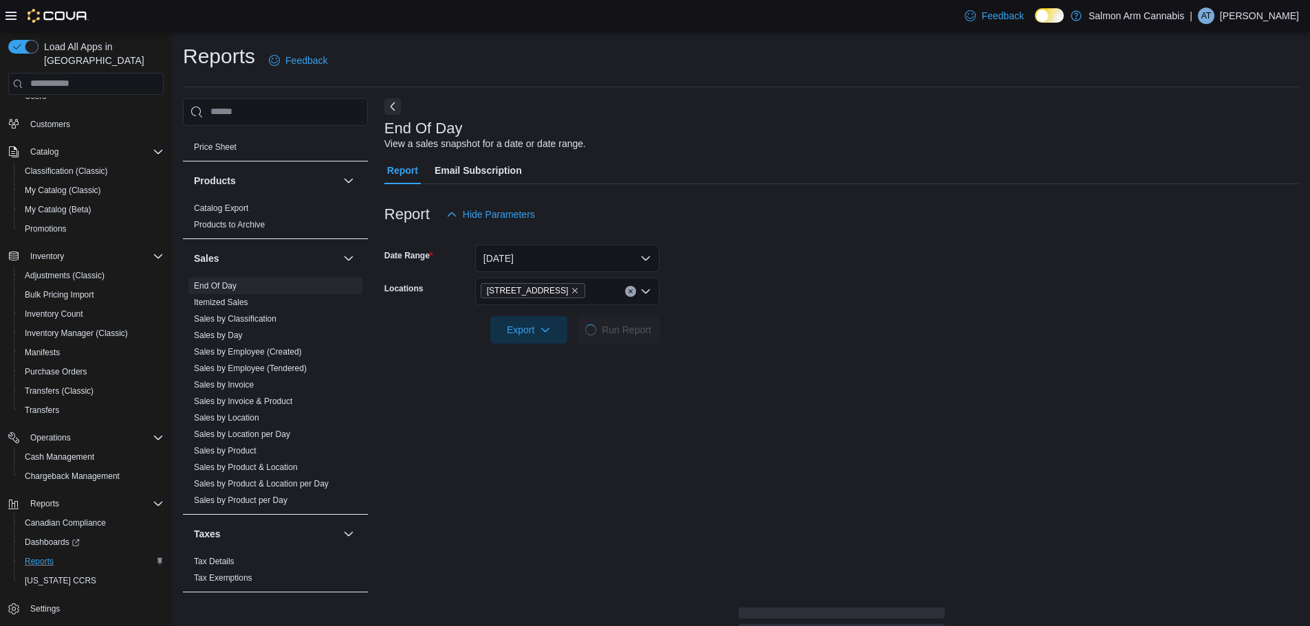
click at [844, 309] on div at bounding box center [841, 310] width 915 height 11
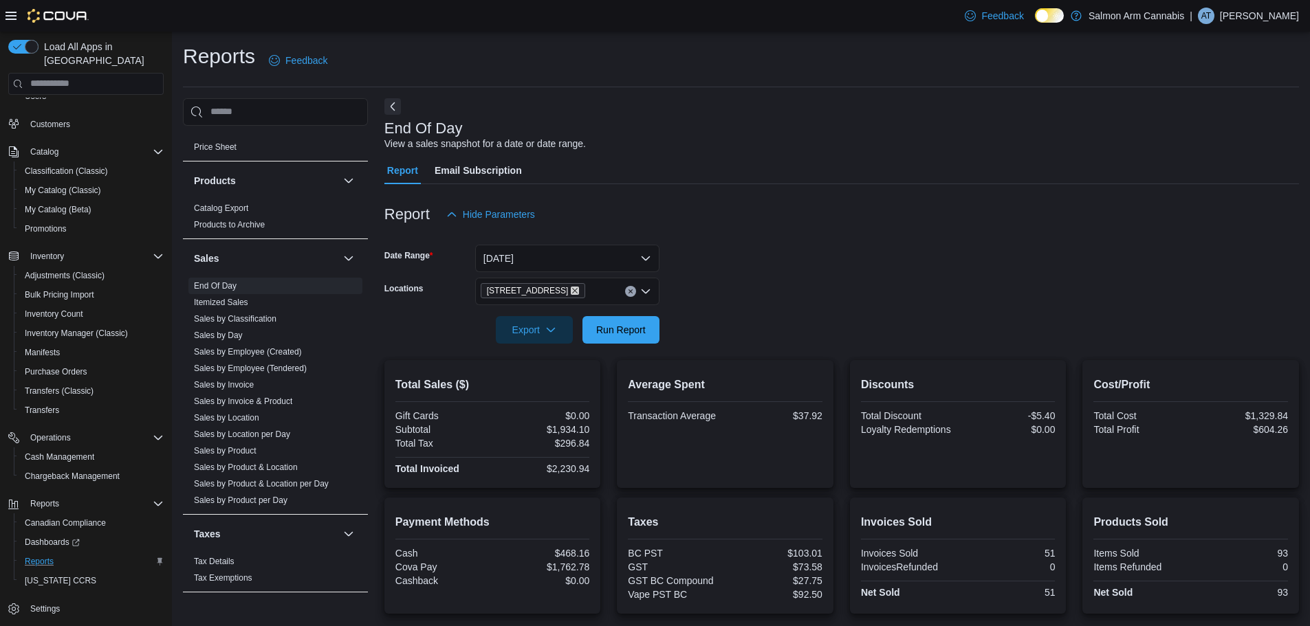
click at [571, 288] on icon "Remove 111 Lakeshore Dr. NE from selection in this group" at bounding box center [575, 291] width 8 height 8
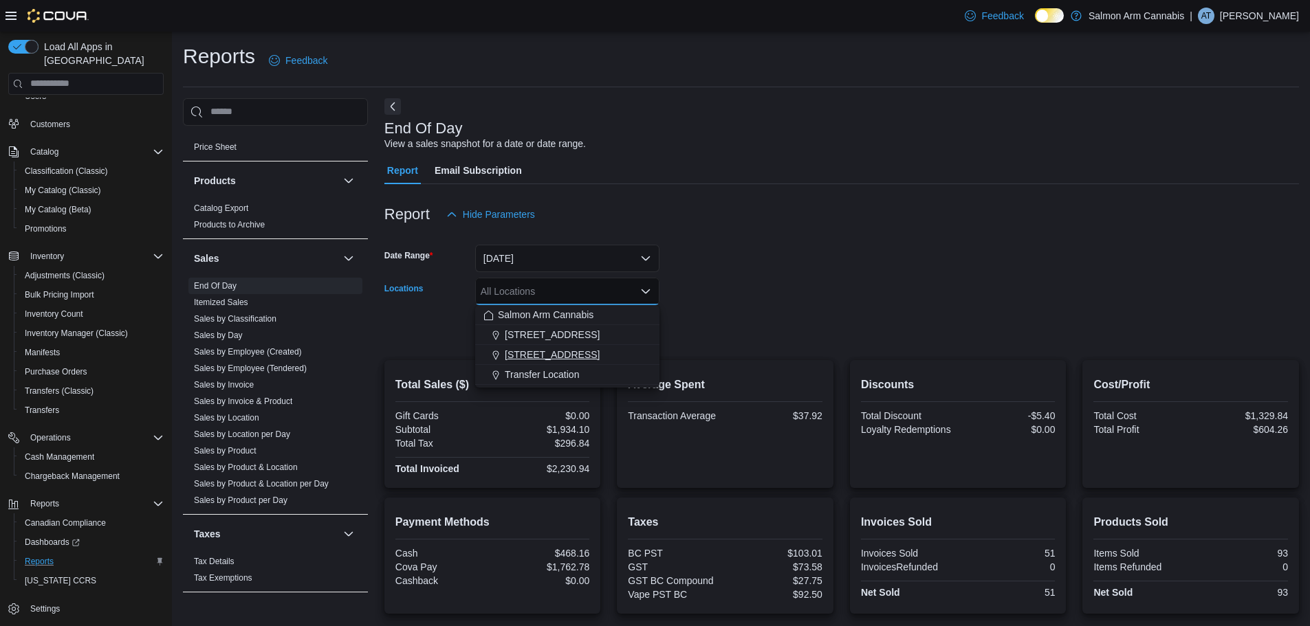
click at [573, 353] on span "[STREET_ADDRESS]" at bounding box center [552, 355] width 95 height 14
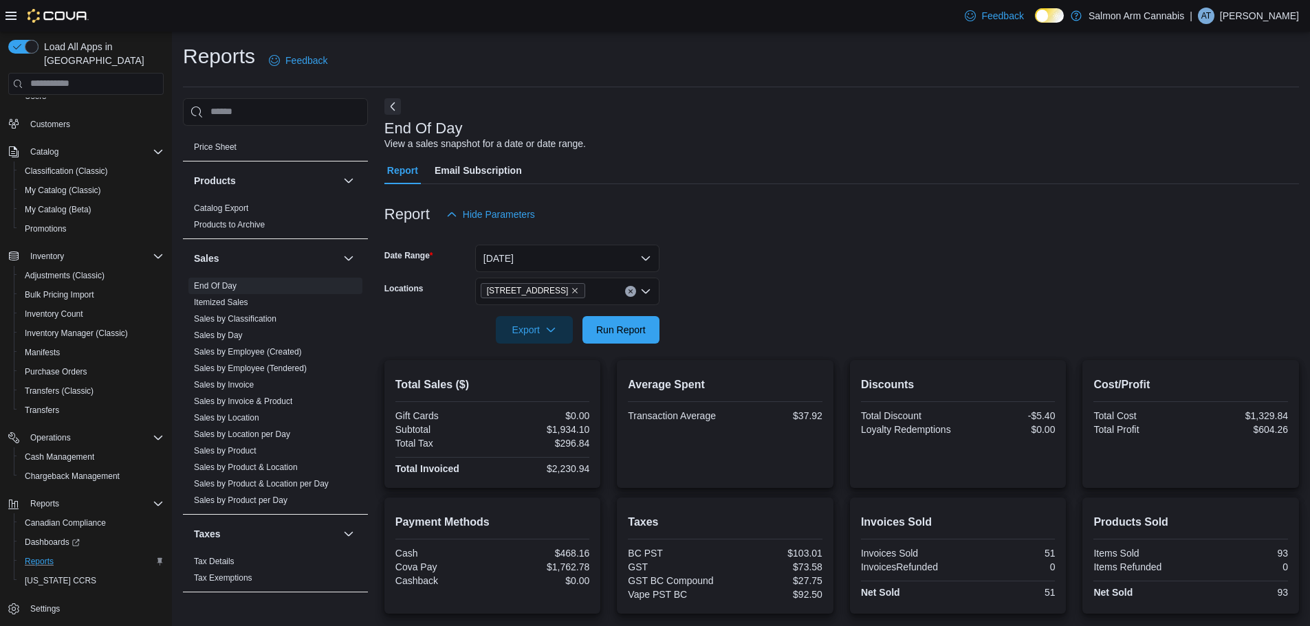
click at [833, 366] on div "Average Spent Transaction Average $37.92" at bounding box center [725, 424] width 217 height 128
click at [623, 336] on span "Run Report" at bounding box center [621, 329] width 50 height 14
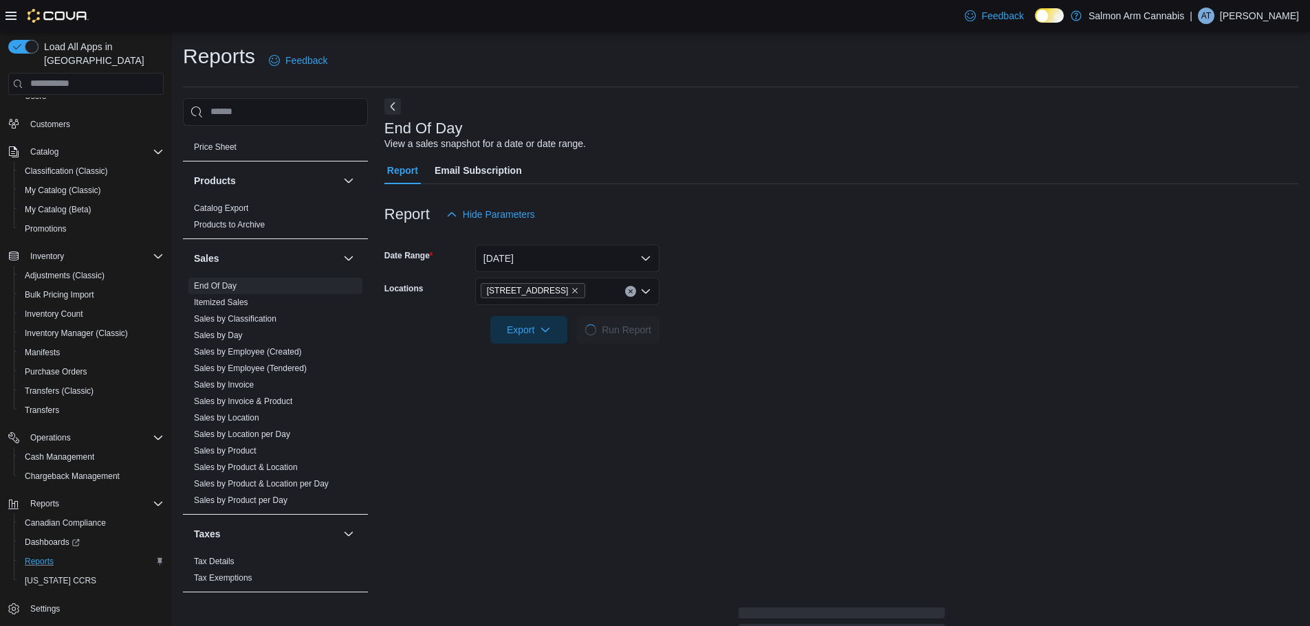
click at [812, 334] on form "Date Range [DATE] Locations [STREET_ADDRESS] Export Run Report" at bounding box center [841, 286] width 915 height 116
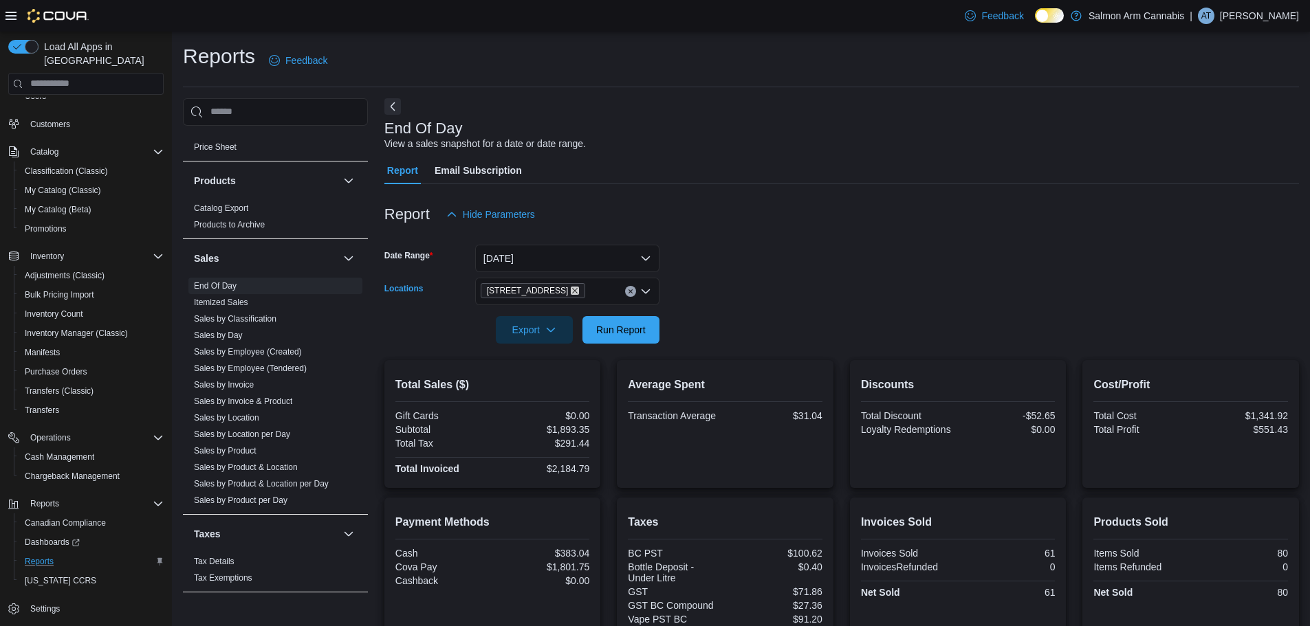
click at [571, 288] on icon "Remove 81B Shuswap St NW from selection in this group" at bounding box center [575, 291] width 8 height 8
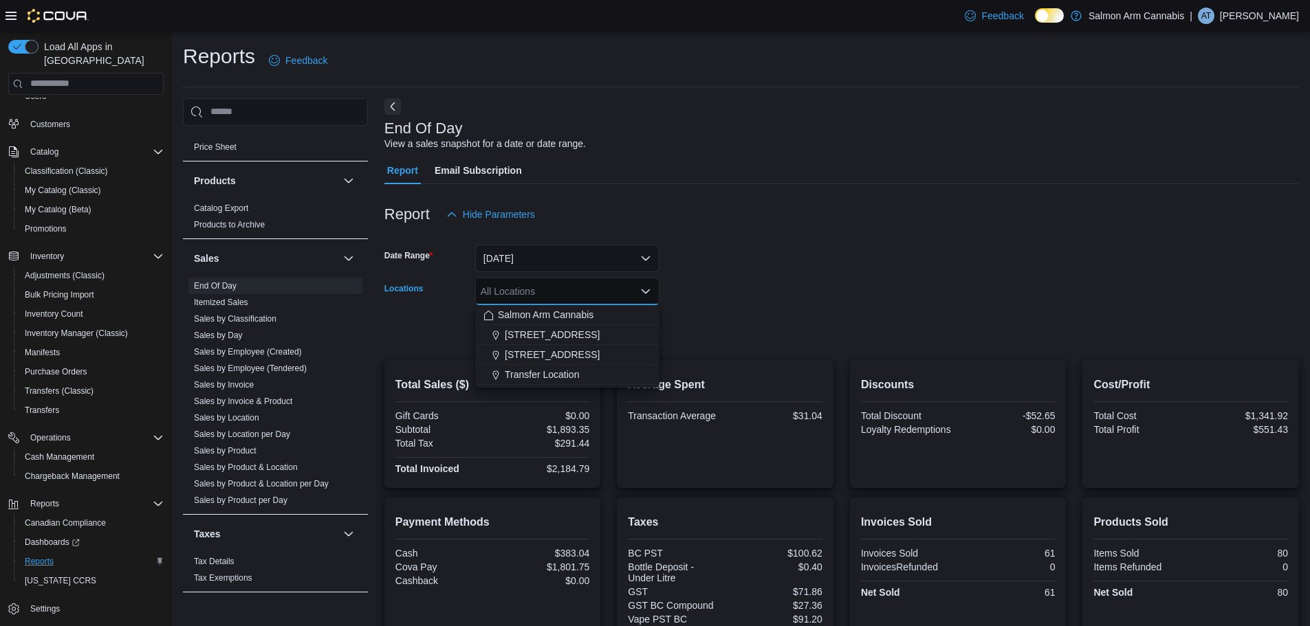
click at [567, 288] on div "All Locations Combo box. Selected. Combo box input. All Locations. Type some te…" at bounding box center [567, 292] width 184 height 28
click at [562, 263] on button "[DATE]" at bounding box center [567, 259] width 184 height 28
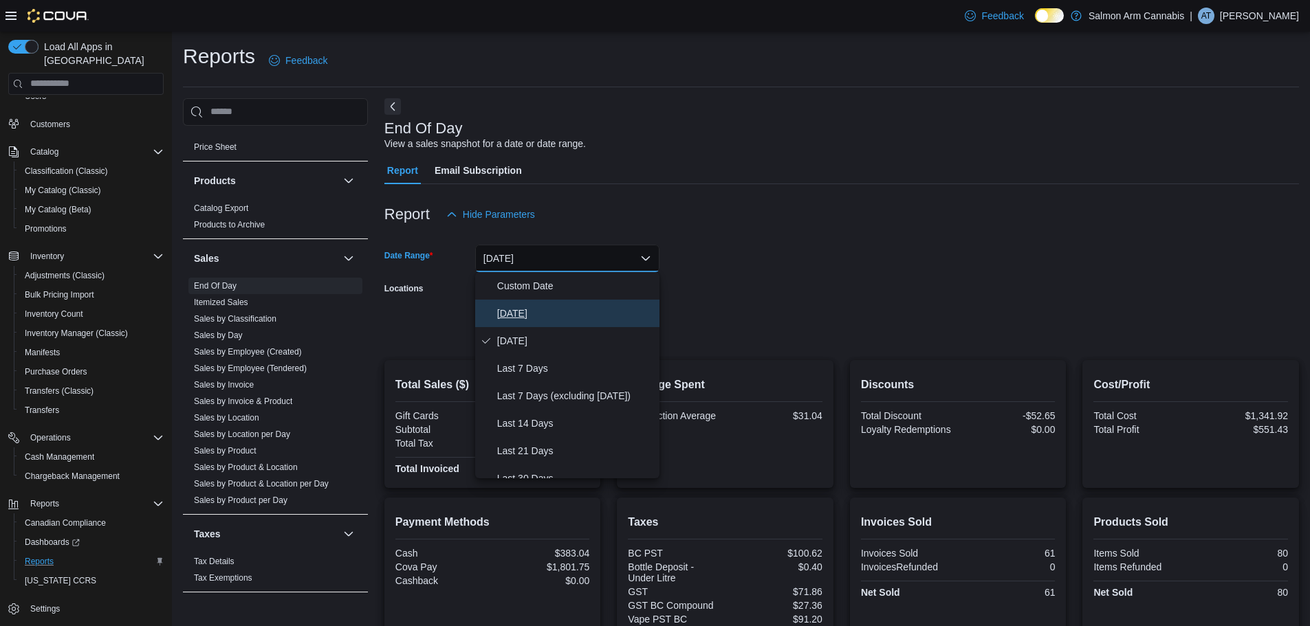
click at [556, 316] on span "[DATE]" at bounding box center [575, 313] width 157 height 17
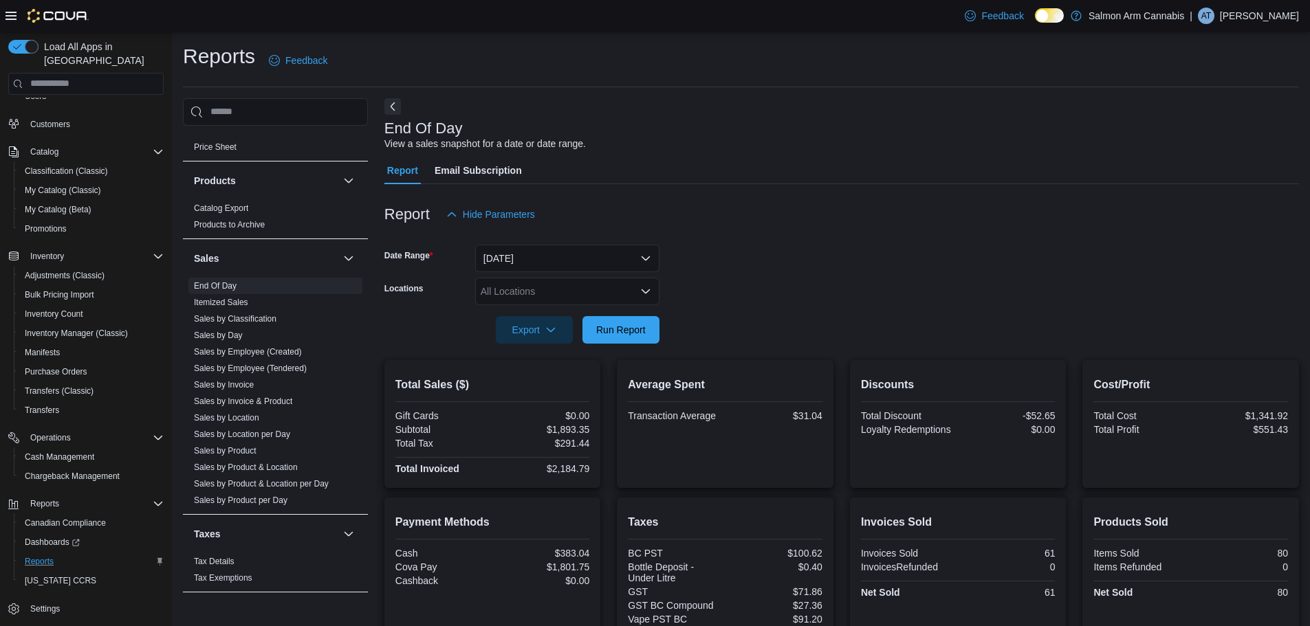
click at [866, 336] on form "Date Range [DATE] Locations All Locations Export Run Report" at bounding box center [841, 286] width 915 height 116
click at [569, 287] on div "All Locations" at bounding box center [567, 292] width 184 height 28
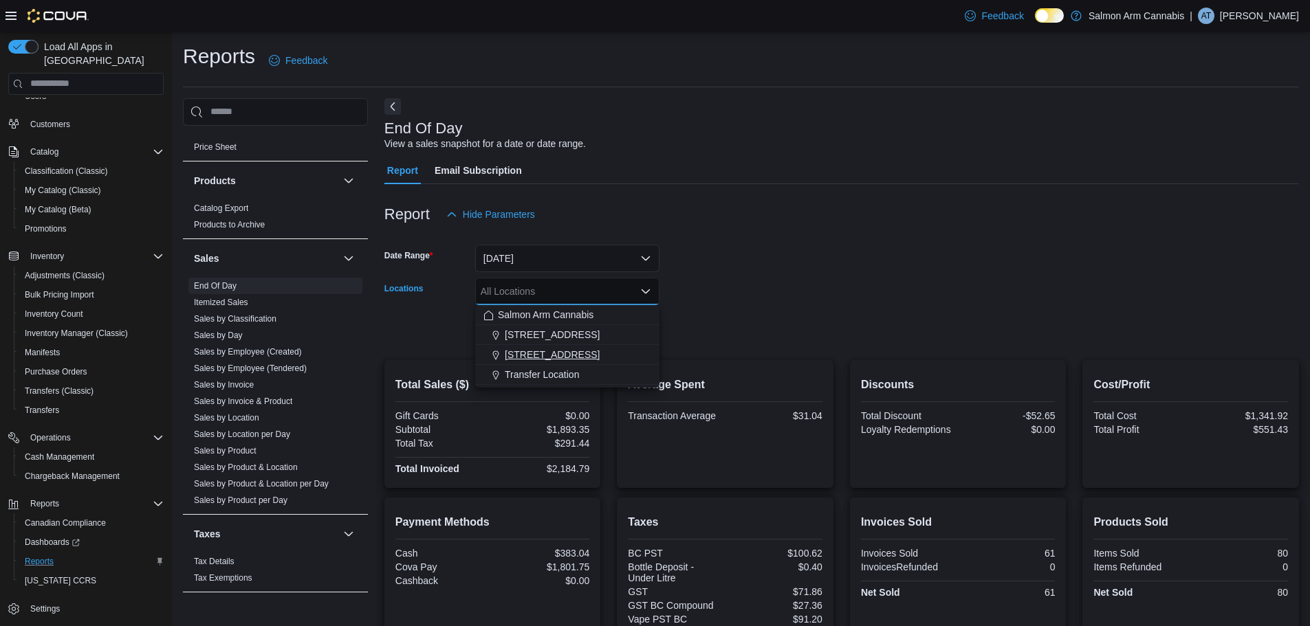
click at [558, 355] on span "[STREET_ADDRESS]" at bounding box center [552, 355] width 95 height 14
drag, startPoint x: 708, startPoint y: 367, endPoint x: 641, endPoint y: 343, distance: 70.7
click at [706, 367] on div "Average Spent Transaction Average $31.04" at bounding box center [725, 424] width 217 height 128
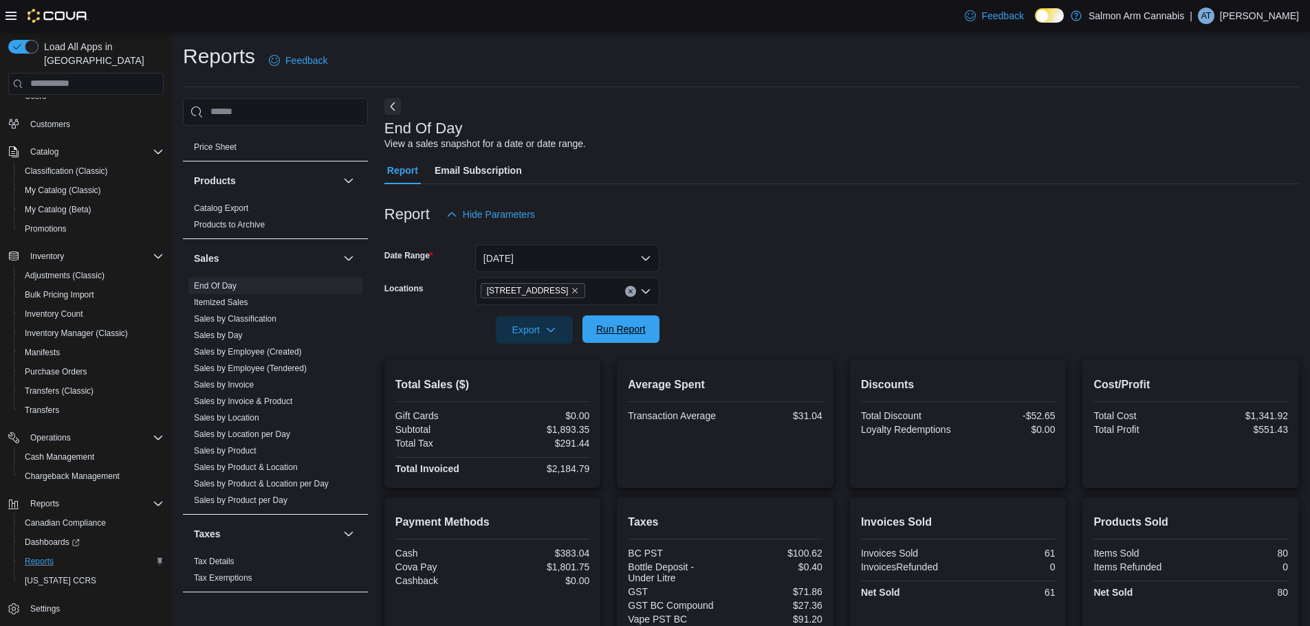
drag, startPoint x: 612, startPoint y: 325, endPoint x: 794, endPoint y: 331, distance: 181.6
click at [616, 325] on span "Run Report" at bounding box center [621, 329] width 50 height 14
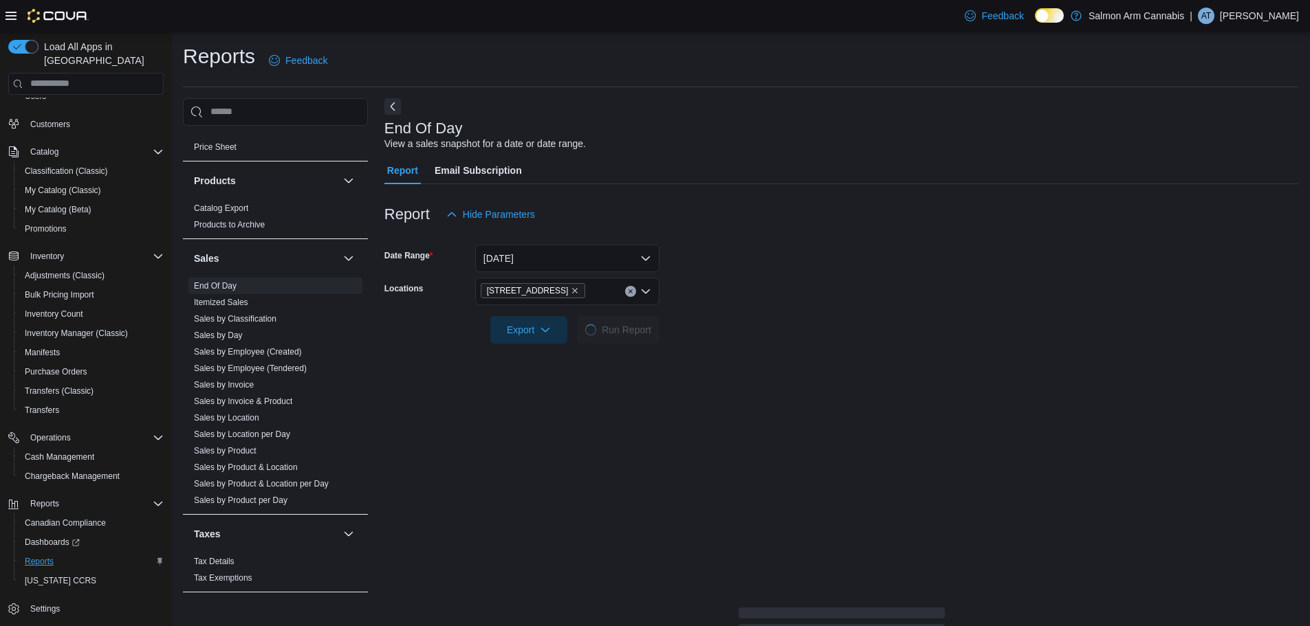
click at [797, 331] on form "Date Range [DATE] Locations [STREET_ADDRESS] Export Run Report" at bounding box center [841, 286] width 915 height 116
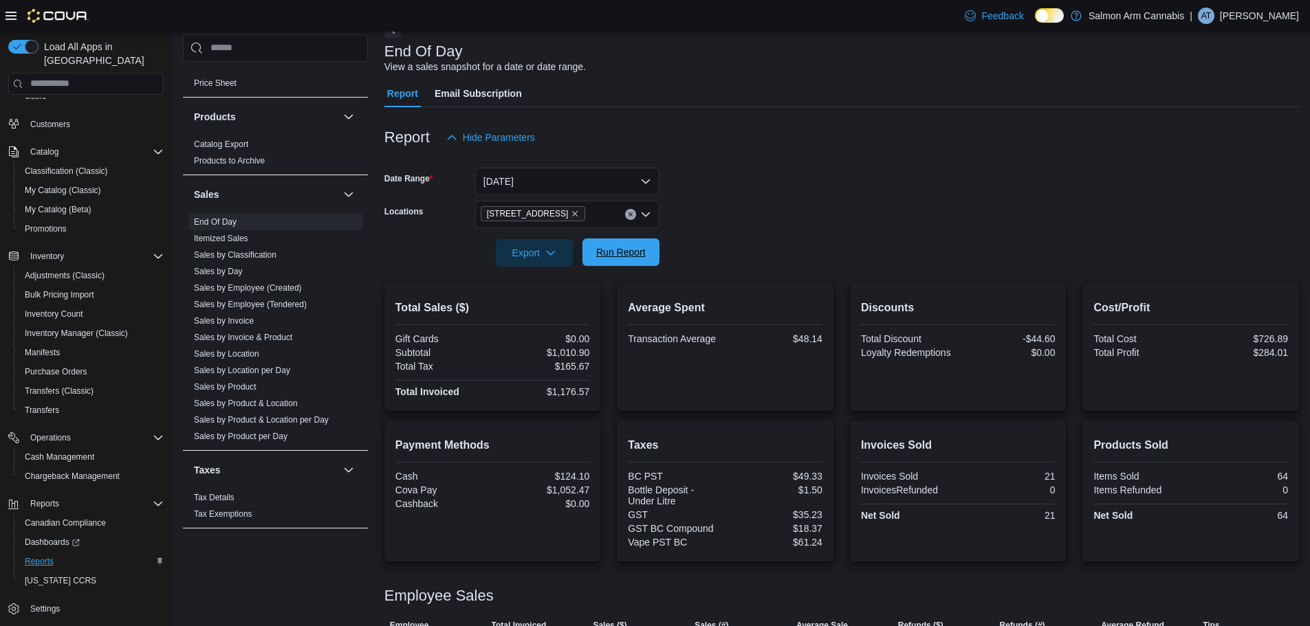
scroll to position [184, 0]
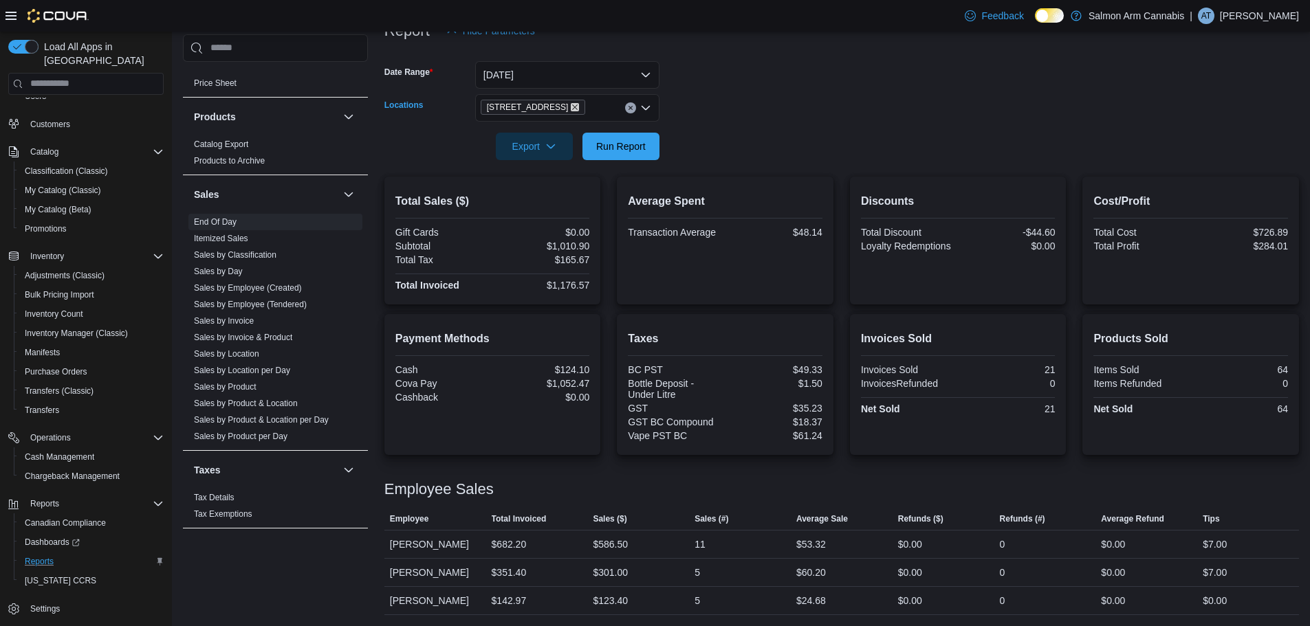
click at [571, 105] on icon "Remove 81B Shuswap St NW from selection in this group" at bounding box center [575, 107] width 8 height 8
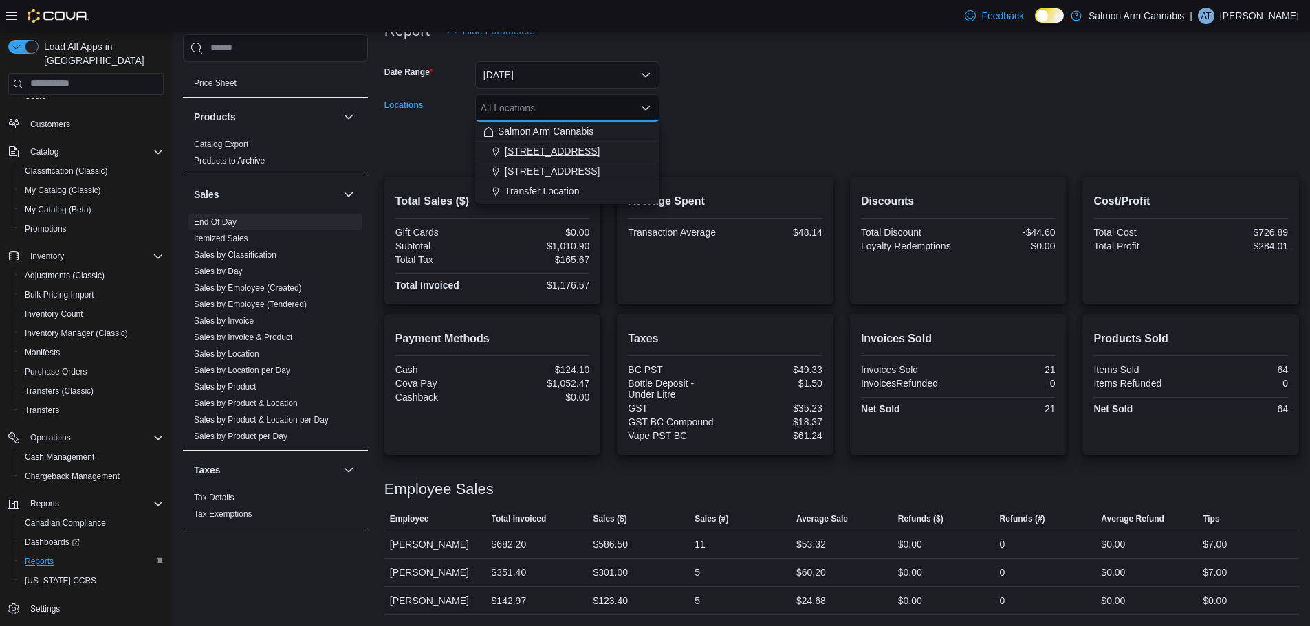
click at [558, 151] on span "[STREET_ADDRESS]" at bounding box center [552, 151] width 95 height 14
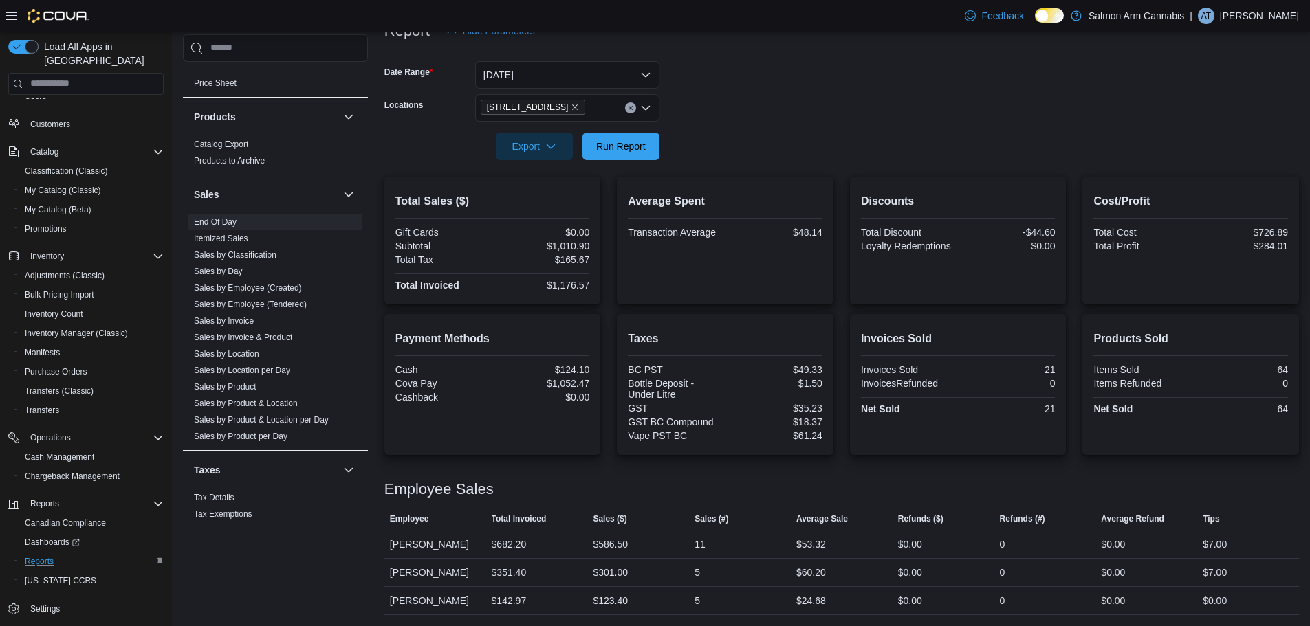
click at [742, 142] on form "Date Range [DATE] Locations [STREET_ADDRESS] Export Run Report" at bounding box center [841, 103] width 915 height 116
click at [600, 139] on span "Run Report" at bounding box center [621, 146] width 61 height 28
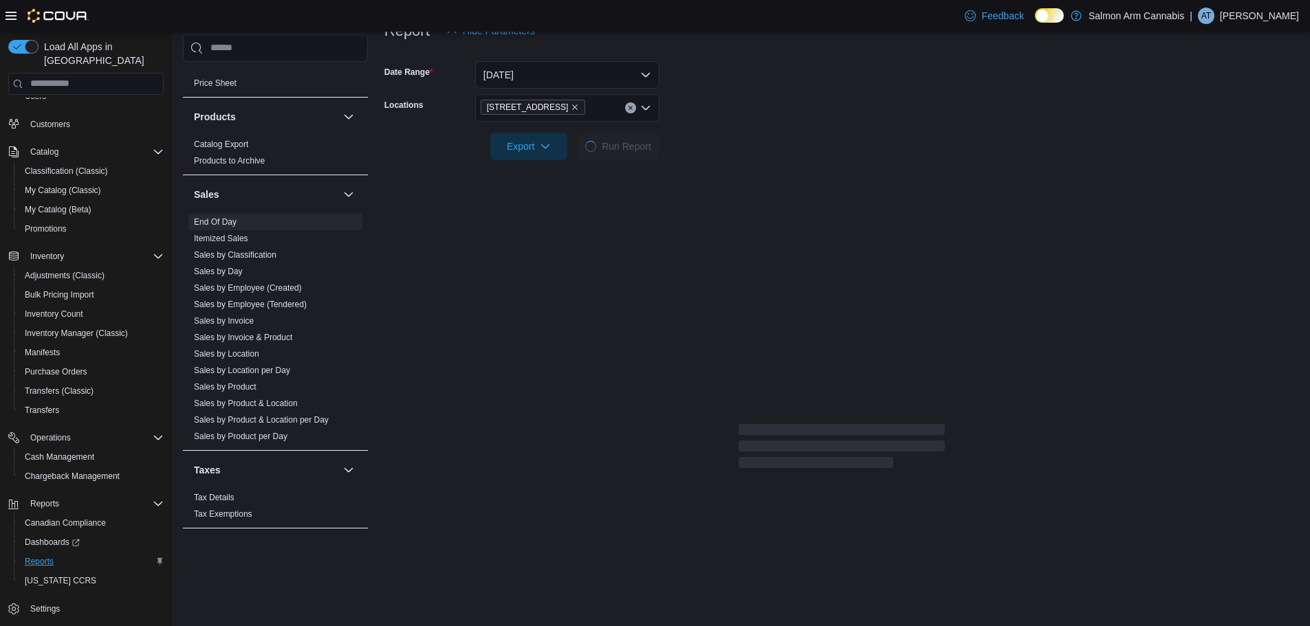
click at [794, 133] on form "Date Range [DATE] Locations [STREET_ADDRESS] Export Run Report" at bounding box center [841, 103] width 915 height 116
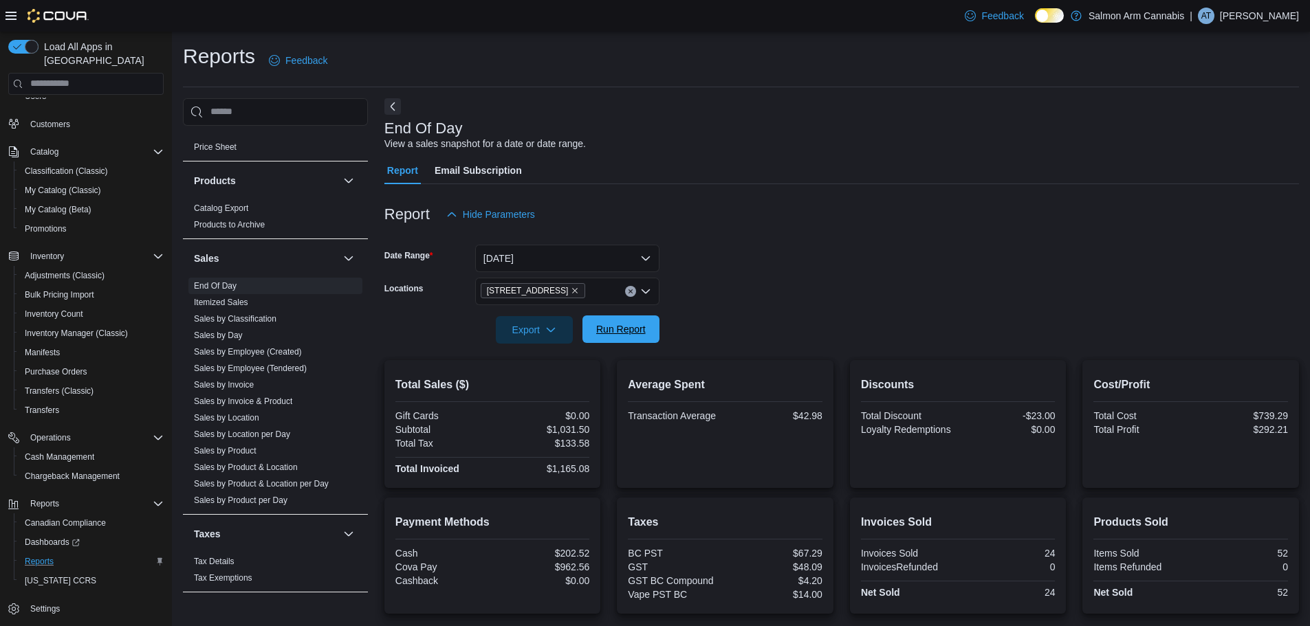
click at [646, 340] on span "Run Report" at bounding box center [621, 330] width 61 height 28
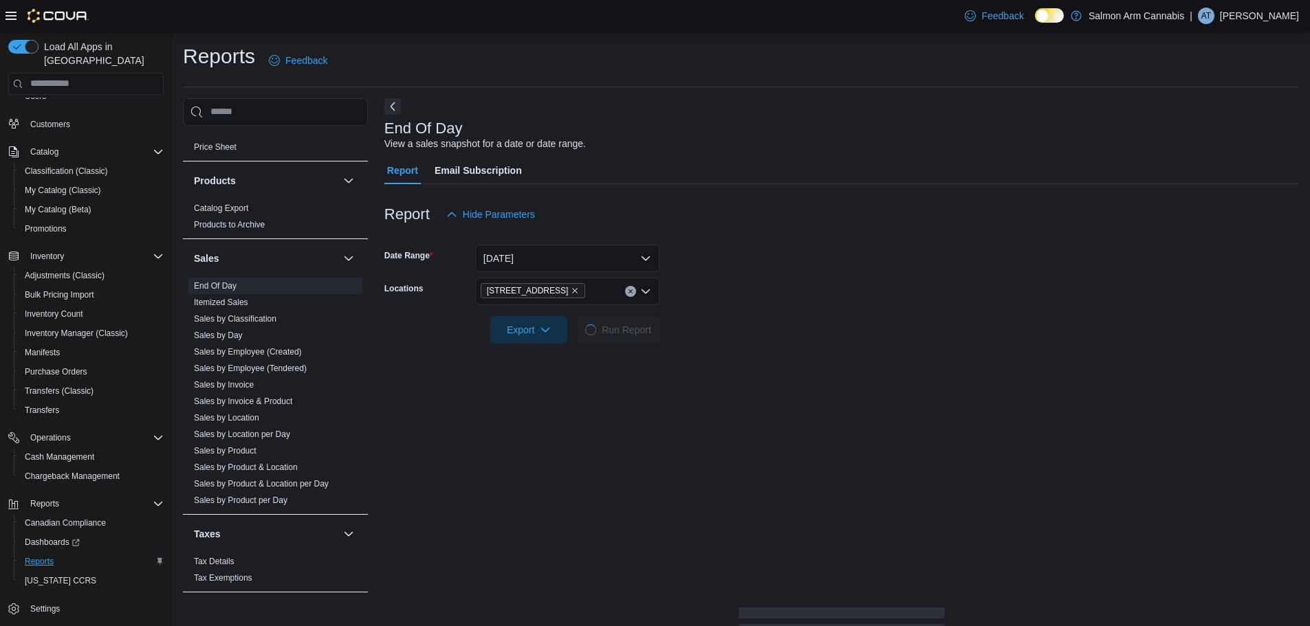
click at [881, 261] on form "Date Range [DATE] Locations [STREET_ADDRESS] Export Run Report" at bounding box center [841, 286] width 915 height 116
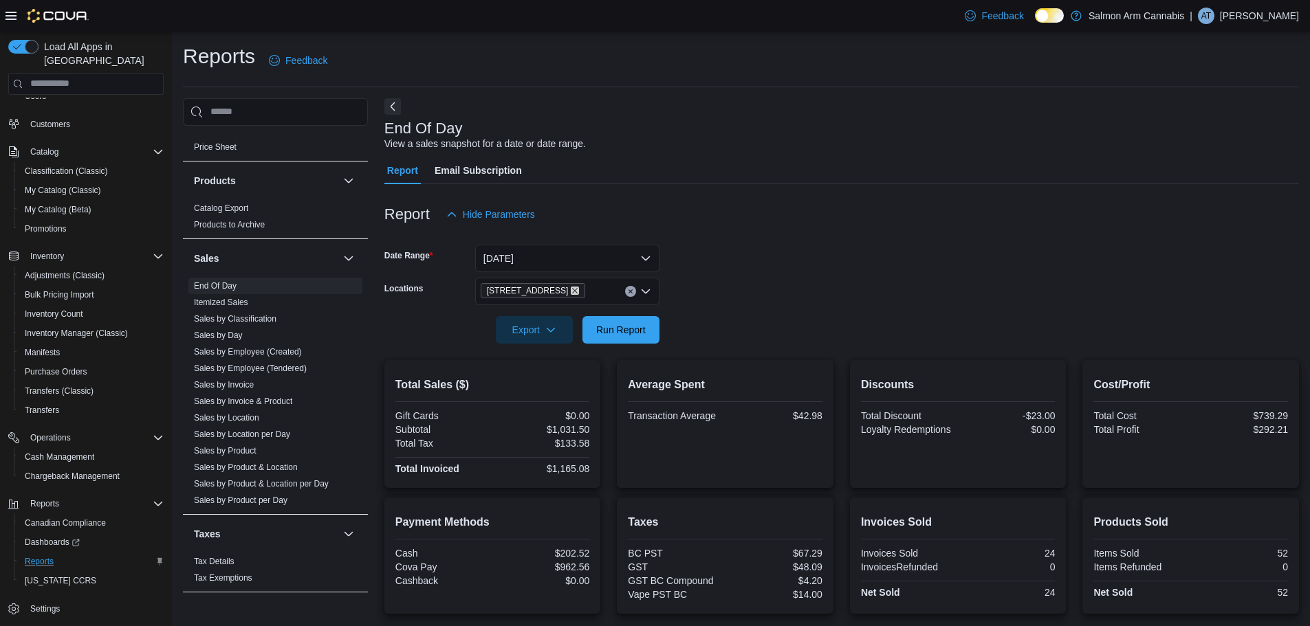
click at [573, 287] on icon "Remove 111 Lakeshore Dr. NE from selection in this group" at bounding box center [575, 291] width 8 height 8
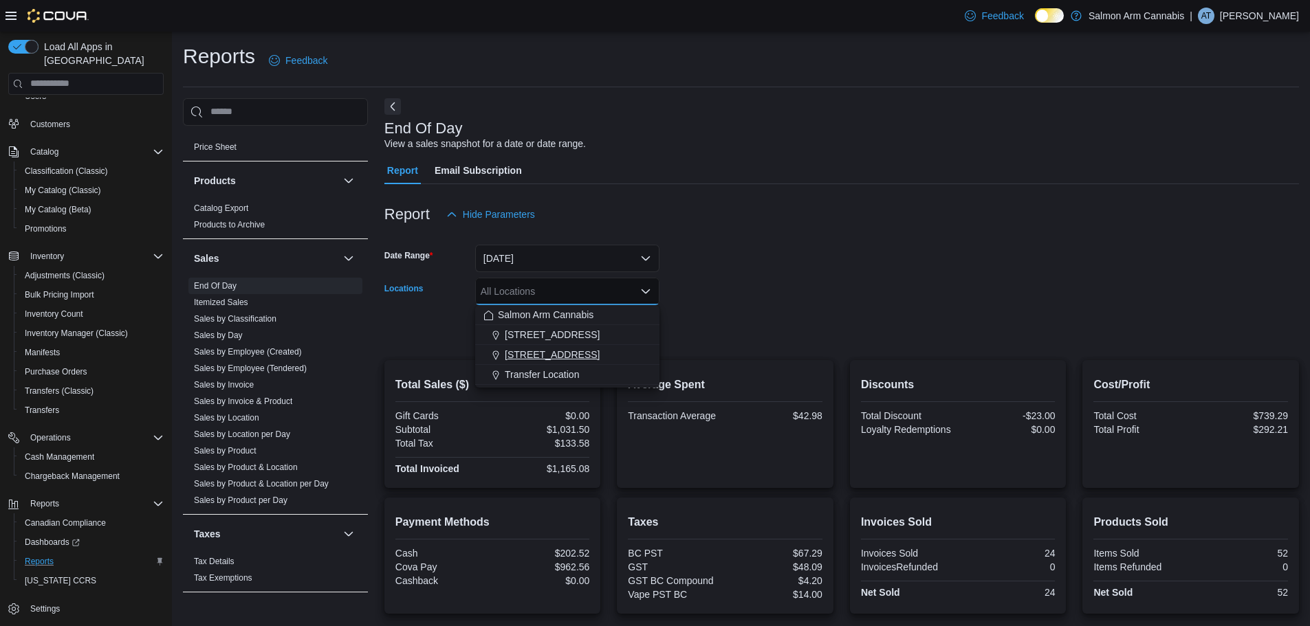
click at [570, 347] on button "[STREET_ADDRESS]" at bounding box center [567, 355] width 184 height 20
drag, startPoint x: 884, startPoint y: 342, endPoint x: 714, endPoint y: 354, distance: 170.9
click at [862, 341] on form "Date Range [DATE] Locations [STREET_ADDRESS] Combo box. Selected. [STREET_ADDRE…" at bounding box center [841, 286] width 915 height 116
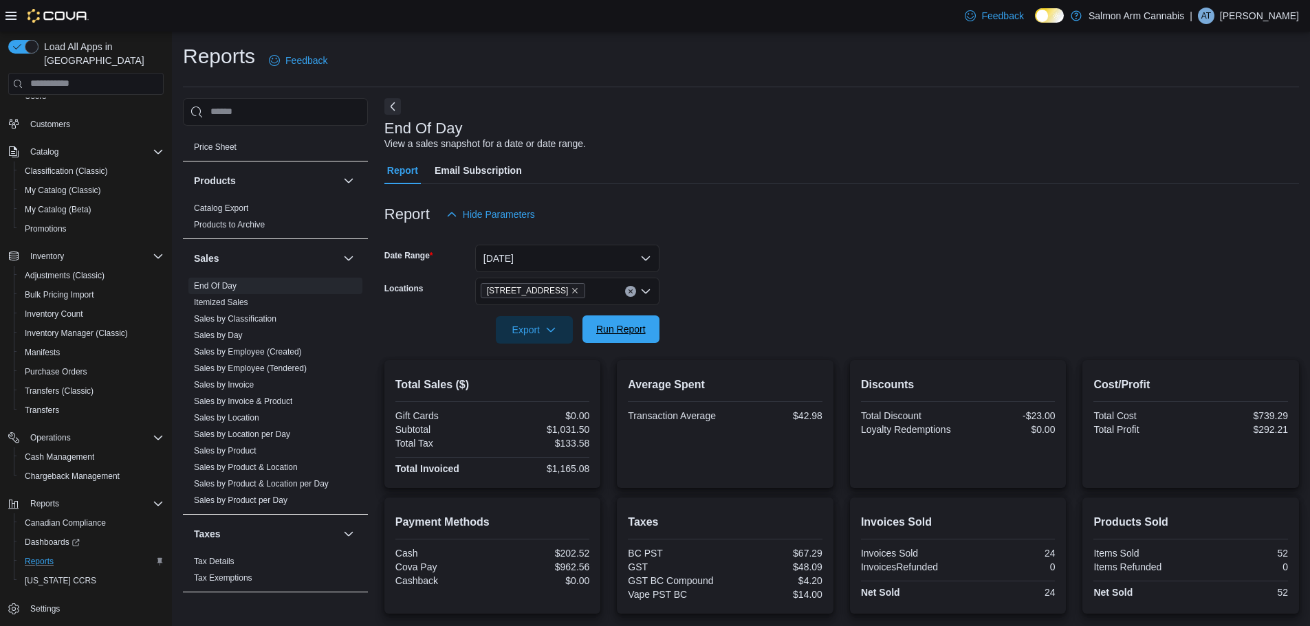
click at [635, 334] on span "Run Report" at bounding box center [621, 329] width 50 height 14
click at [820, 318] on form "Date Range [DATE] Locations [STREET_ADDRESS] Export Run Report" at bounding box center [841, 286] width 915 height 116
click at [587, 340] on button "Run Report" at bounding box center [620, 330] width 77 height 28
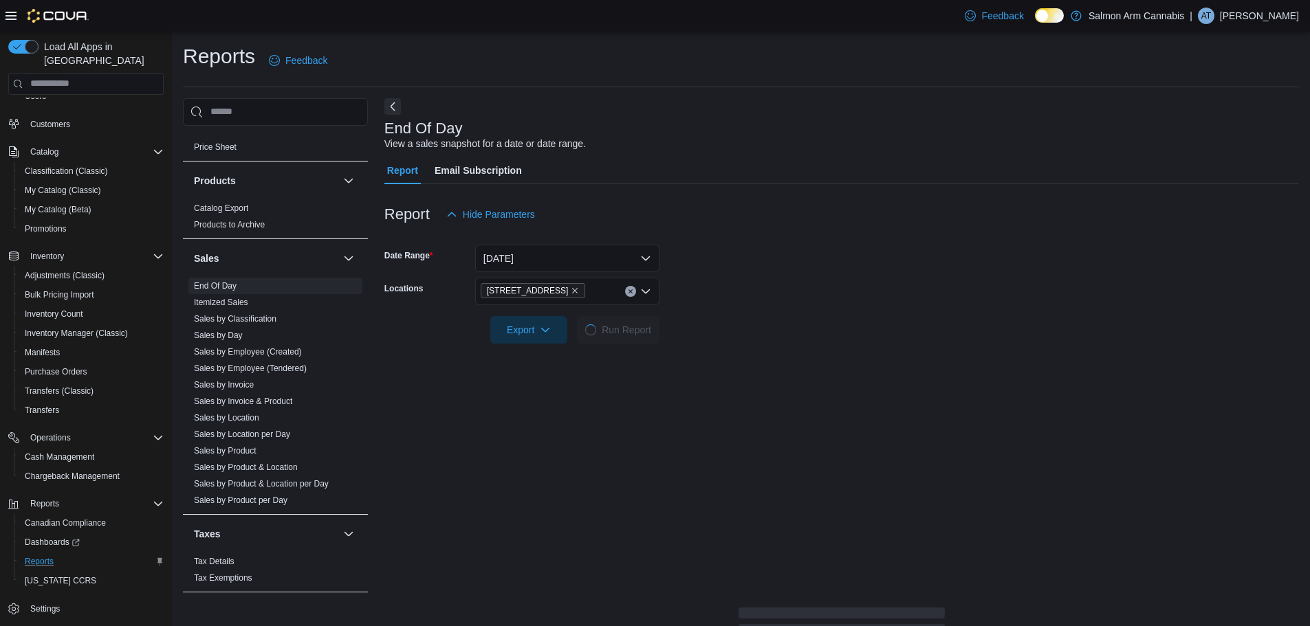
click at [1010, 181] on div "Report Email Subscription" at bounding box center [841, 171] width 915 height 28
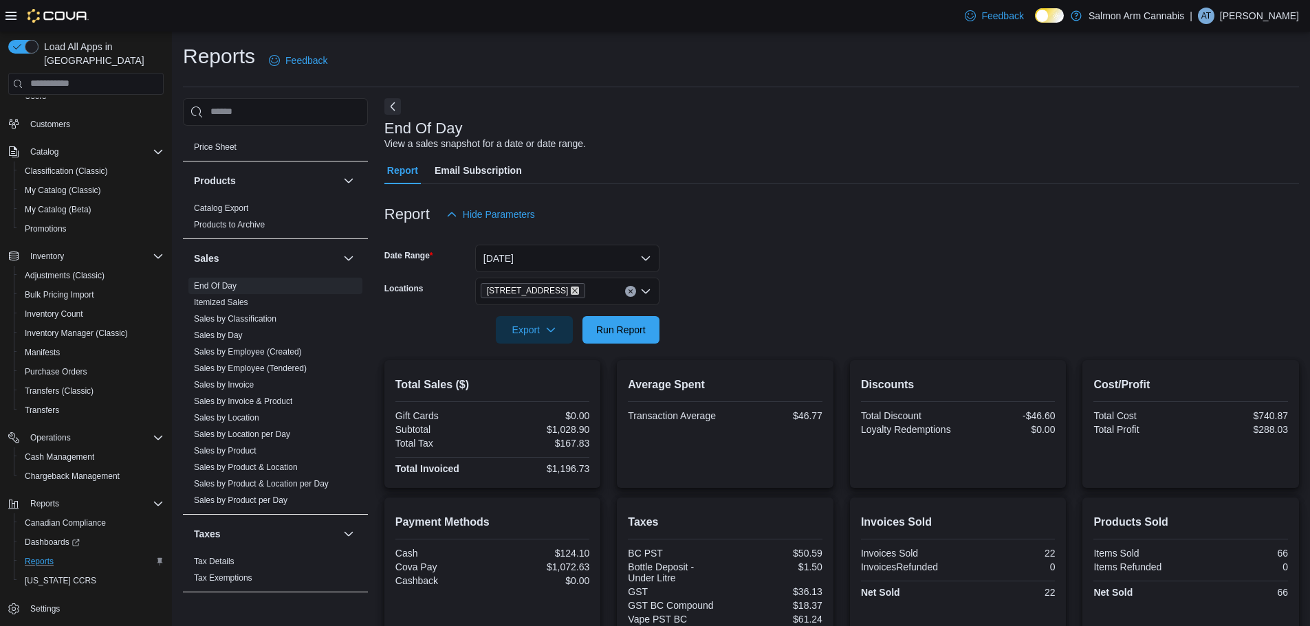
click at [573, 290] on icon "Remove 81B Shuswap St NW from selection in this group" at bounding box center [576, 291] width 6 height 6
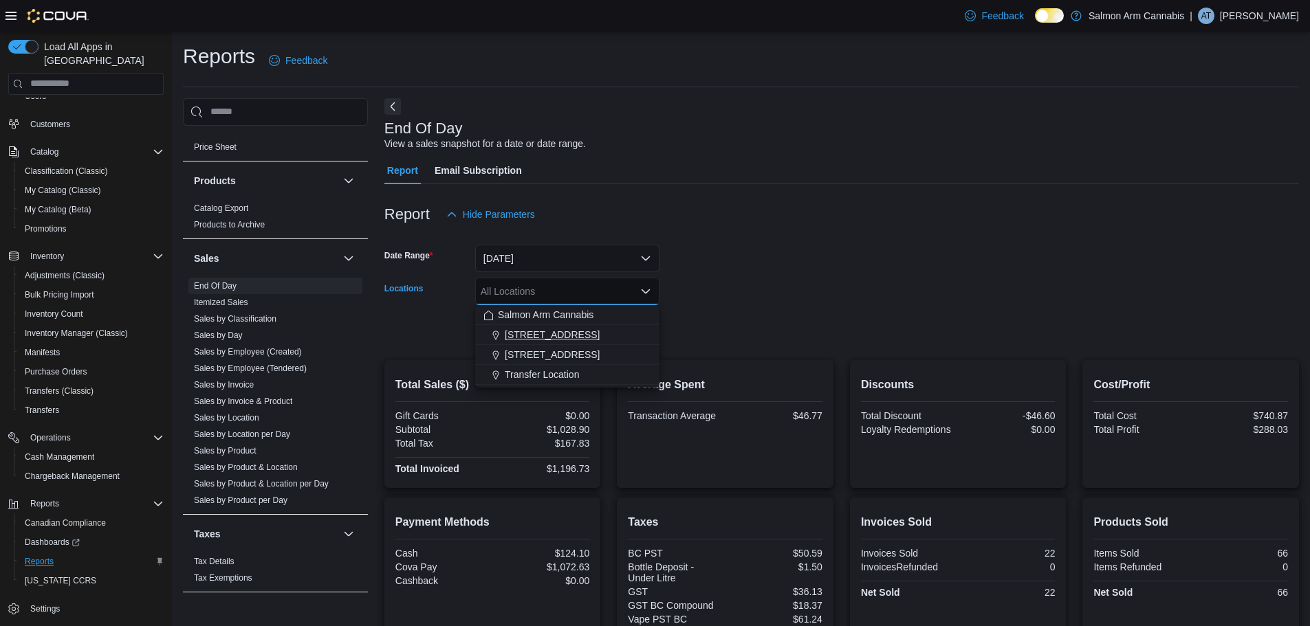
click at [560, 341] on span "[STREET_ADDRESS]" at bounding box center [552, 335] width 95 height 14
click at [873, 306] on div at bounding box center [841, 310] width 915 height 11
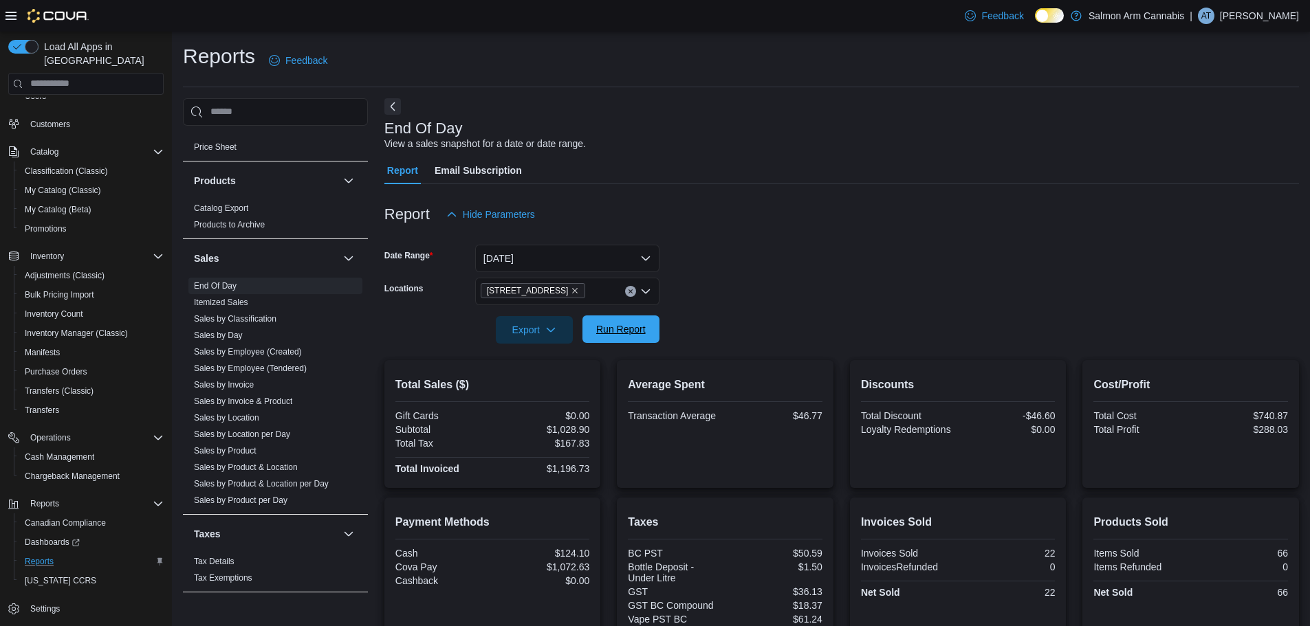
click at [622, 330] on span "Run Report" at bounding box center [621, 329] width 50 height 14
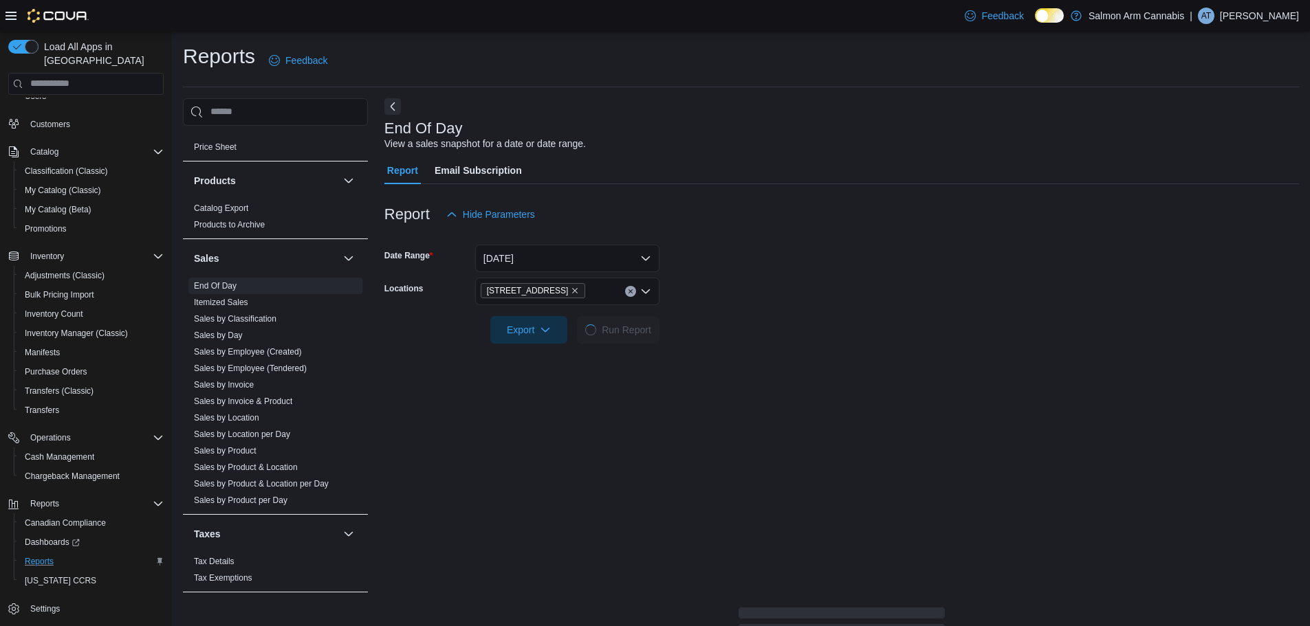
click at [811, 313] on div at bounding box center [841, 310] width 915 height 11
